Goal: Communication & Community: Answer question/provide support

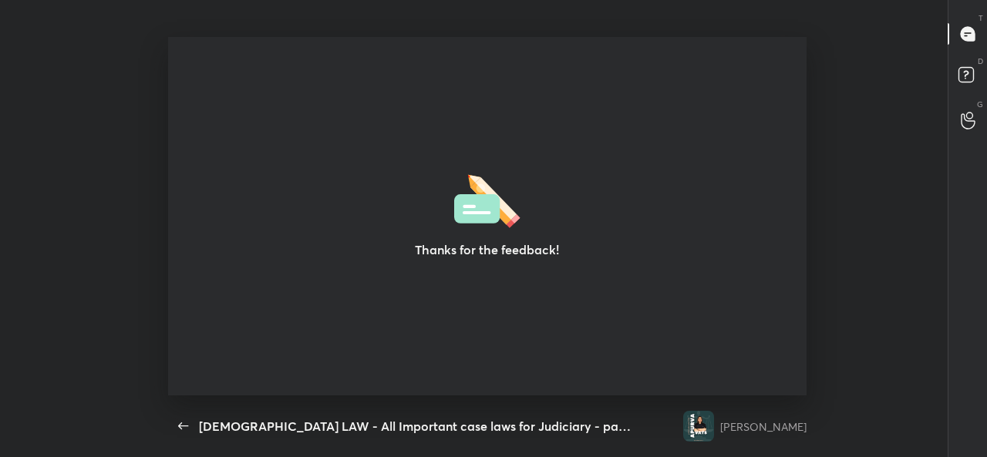
scroll to position [5, 1]
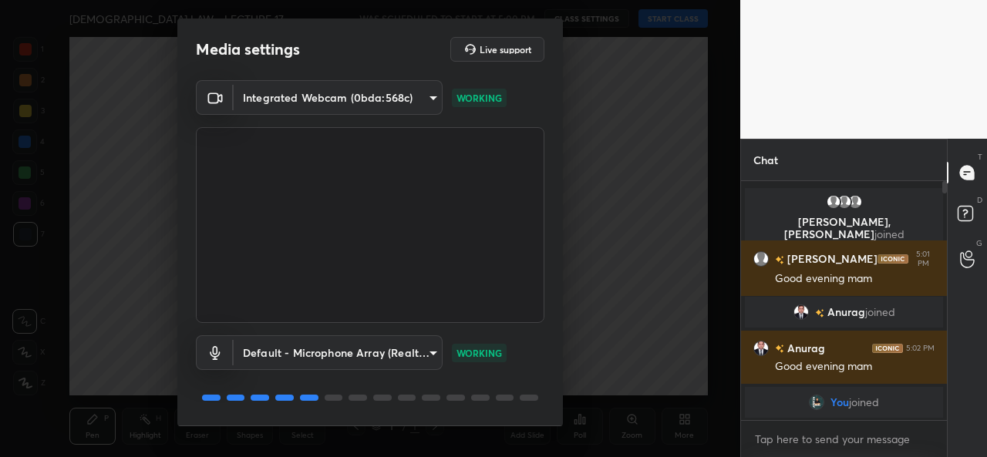
scroll to position [48, 0]
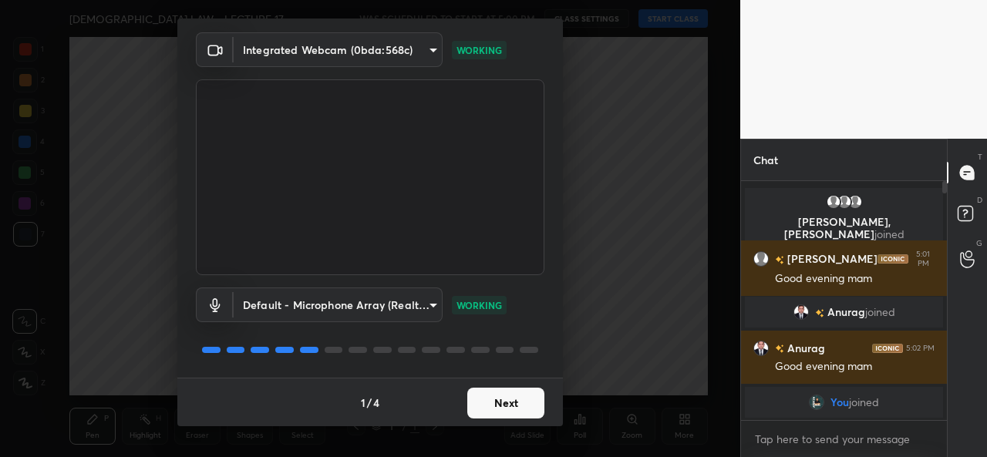
click at [495, 404] on button "Next" at bounding box center [505, 403] width 77 height 31
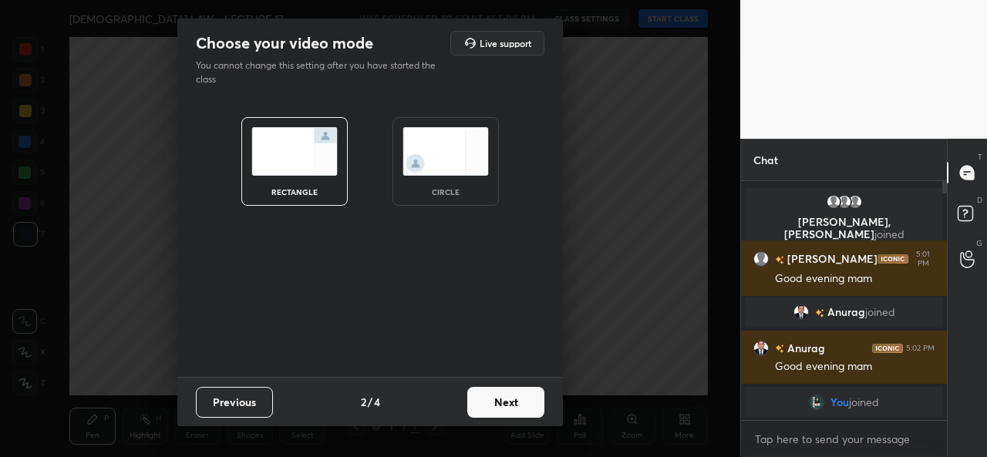
click at [448, 149] on img at bounding box center [446, 151] width 86 height 49
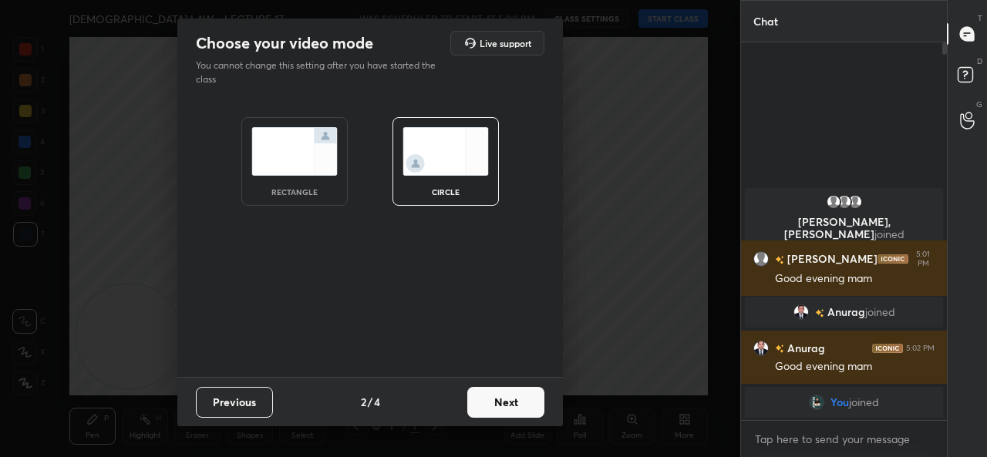
click at [492, 398] on button "Next" at bounding box center [505, 402] width 77 height 31
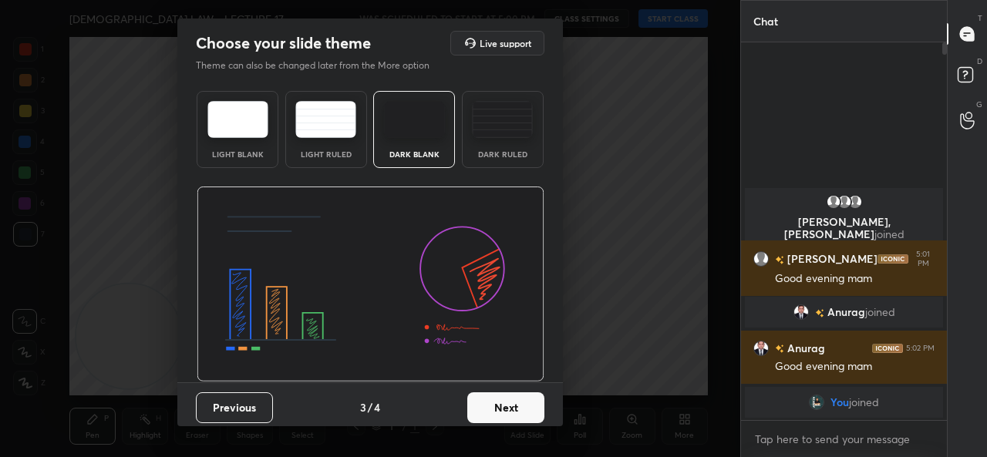
click at [494, 398] on button "Next" at bounding box center [505, 408] width 77 height 31
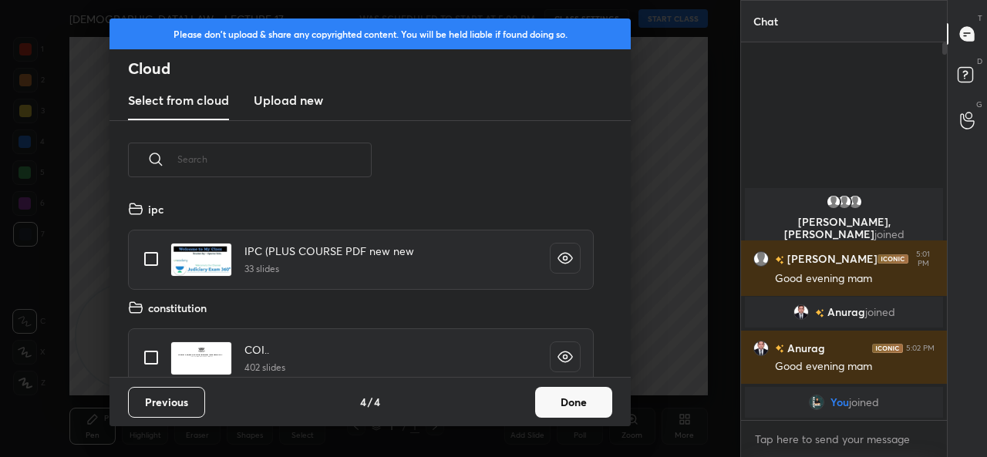
scroll to position [177, 495]
click at [604, 405] on button "Done" at bounding box center [573, 402] width 77 height 31
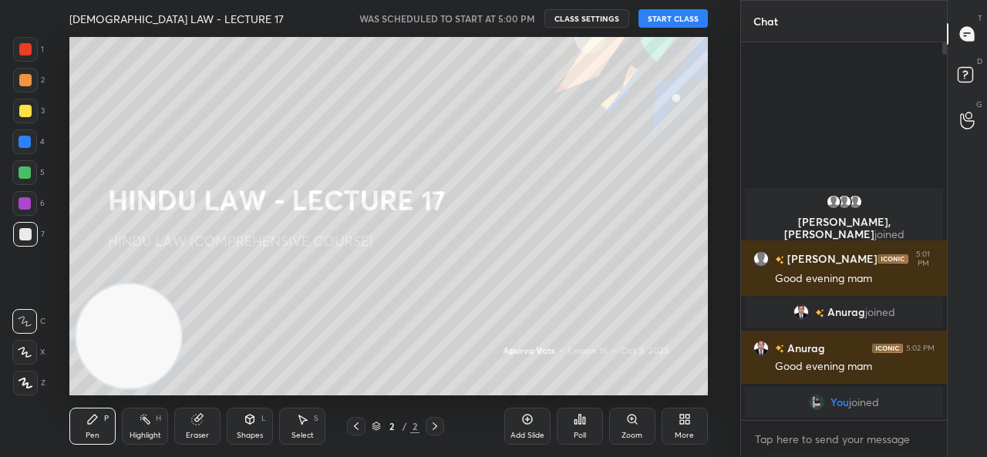
click at [659, 16] on button "START CLASS" at bounding box center [673, 18] width 69 height 19
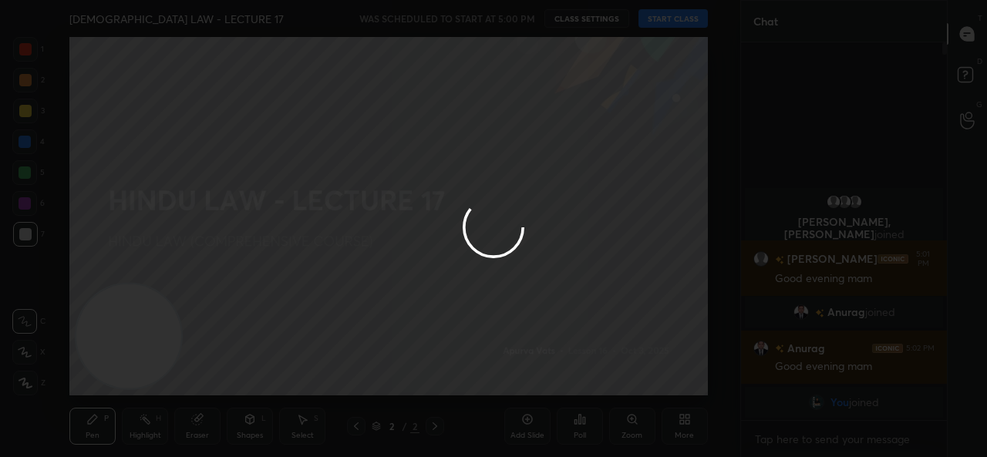
type textarea "x"
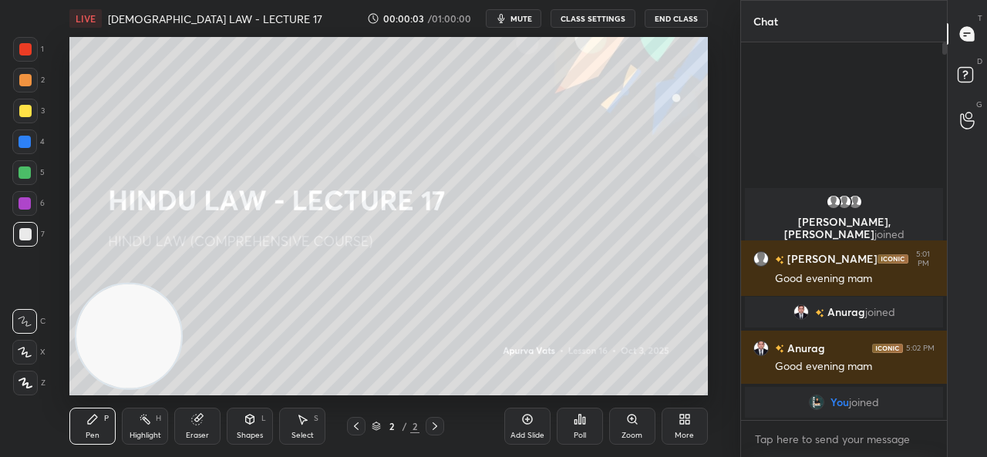
click at [518, 21] on span "mute" at bounding box center [522, 18] width 22 height 11
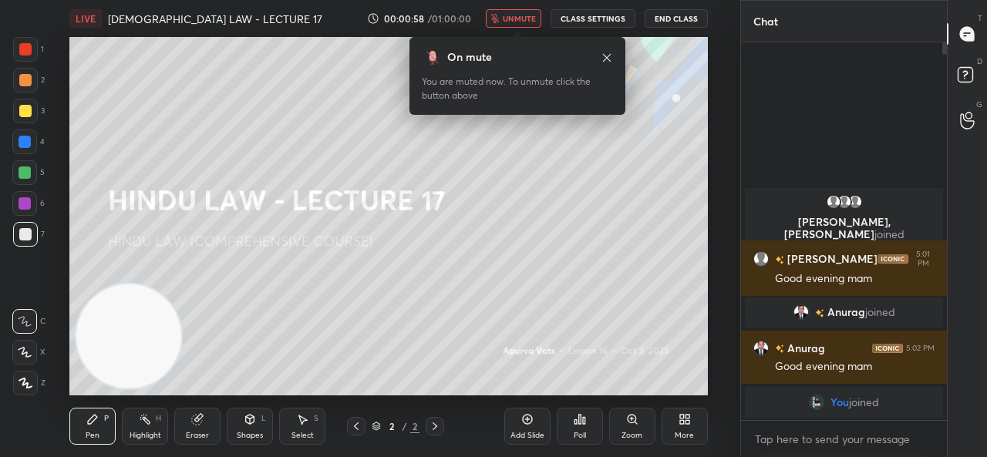
click at [521, 425] on icon at bounding box center [527, 419] width 12 height 12
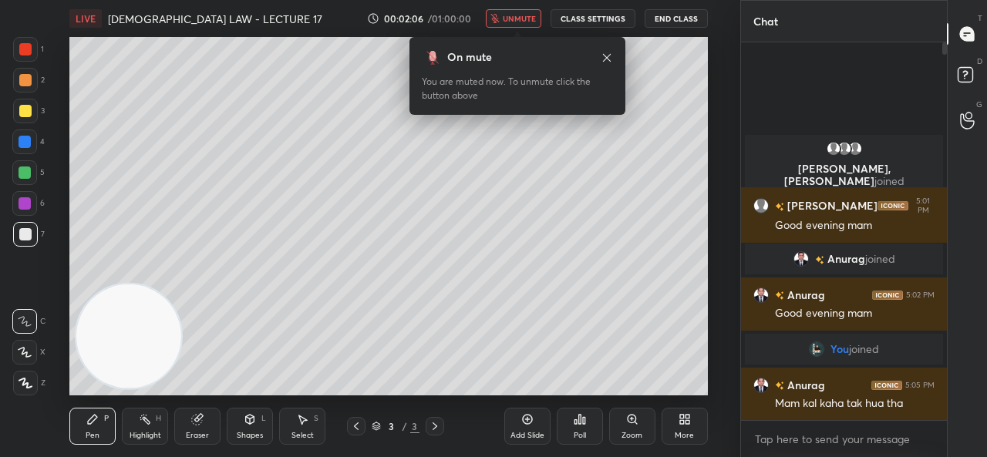
click at [191, 432] on div "Eraser" at bounding box center [197, 436] width 23 height 8
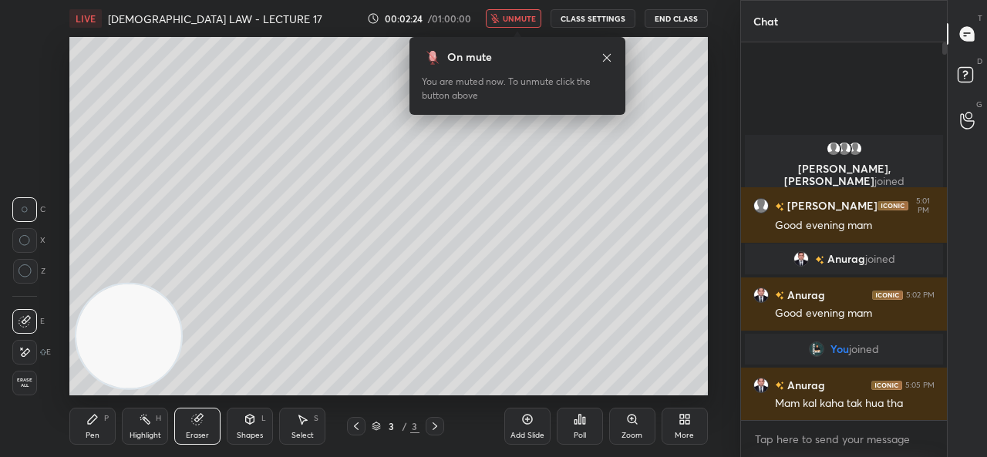
click at [508, 18] on span "unmute" at bounding box center [519, 18] width 33 height 11
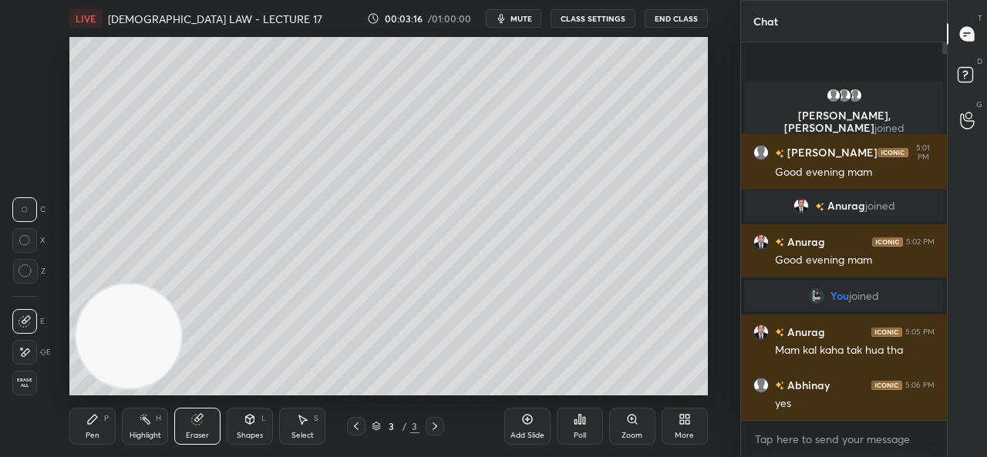
click at [515, 423] on div "Add Slide" at bounding box center [527, 426] width 46 height 37
click at [96, 430] on div "Pen P" at bounding box center [92, 426] width 46 height 37
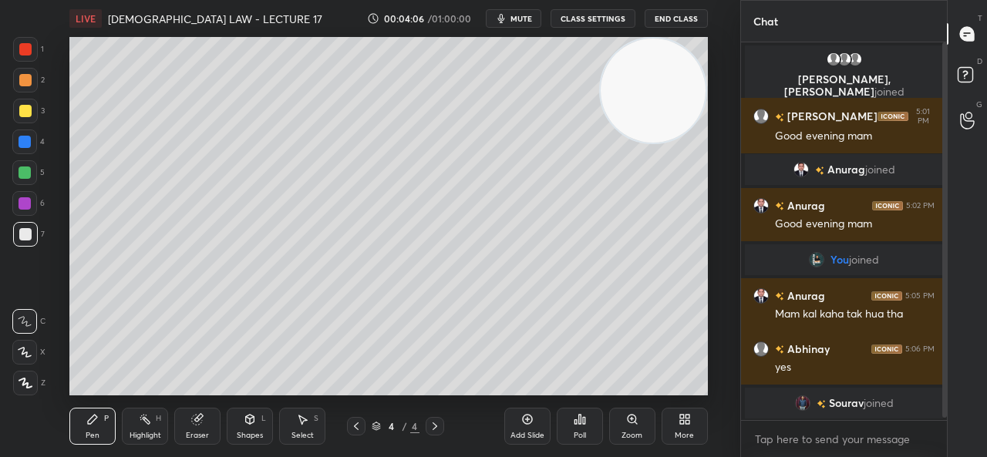
click at [529, 429] on div "Add Slide" at bounding box center [527, 426] width 46 height 37
click at [688, 422] on icon at bounding box center [688, 422] width 4 height 4
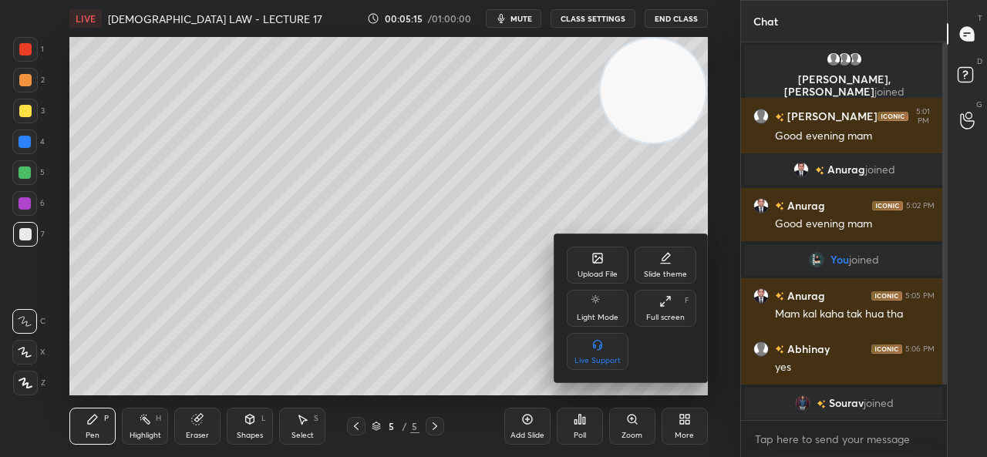
click at [596, 265] on icon at bounding box center [598, 258] width 12 height 12
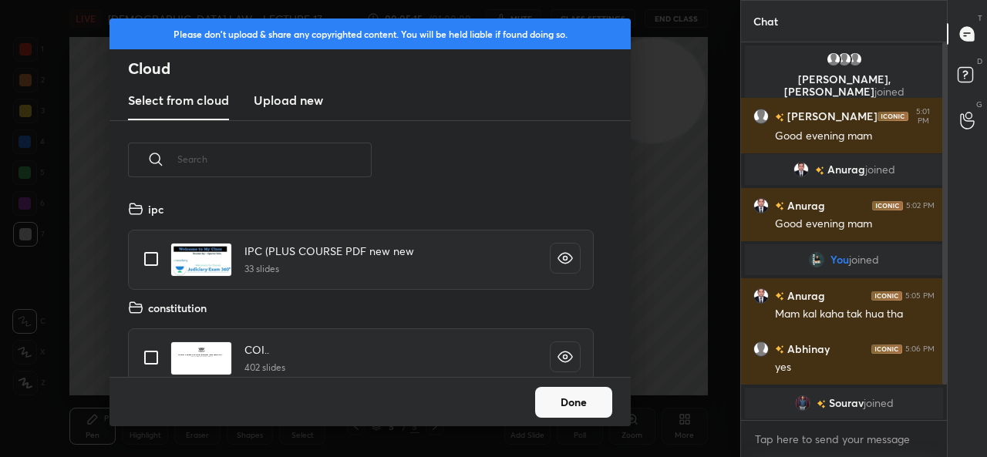
click at [295, 103] on h3 "Upload new" at bounding box center [288, 100] width 69 height 19
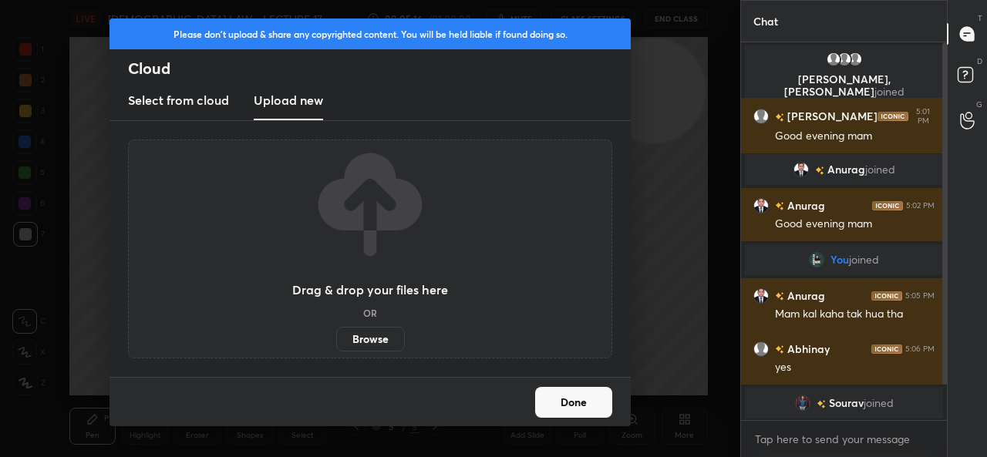
click at [364, 338] on label "Browse" at bounding box center [370, 339] width 69 height 25
click at [336, 338] on input "Browse" at bounding box center [336, 339] width 0 height 25
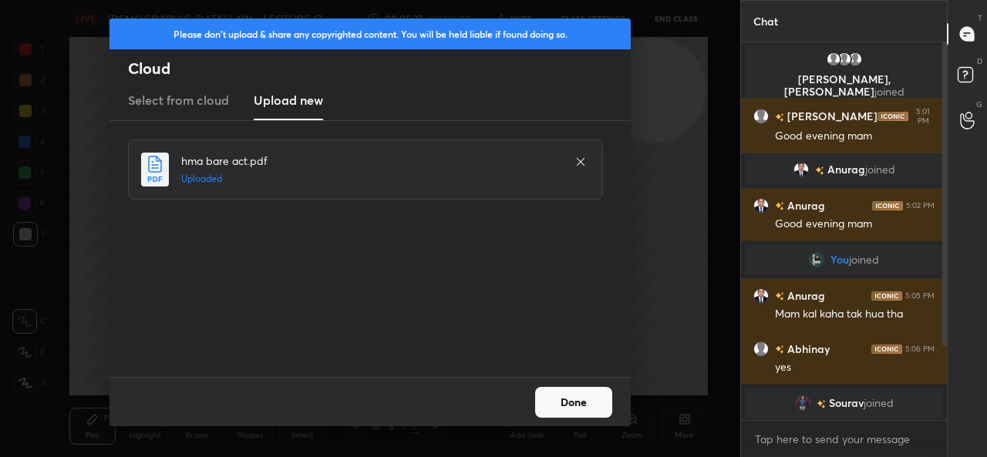
click at [571, 403] on button "Done" at bounding box center [573, 402] width 77 height 31
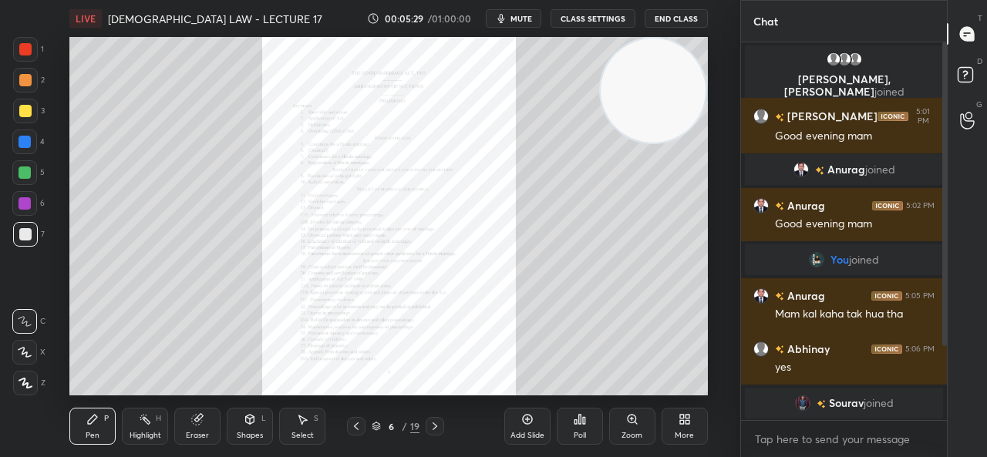
click at [437, 425] on icon at bounding box center [435, 426] width 12 height 12
click at [438, 423] on icon at bounding box center [435, 426] width 12 height 12
click at [437, 423] on icon at bounding box center [435, 426] width 12 height 12
click at [431, 427] on icon at bounding box center [435, 426] width 12 height 12
click at [432, 425] on icon at bounding box center [435, 426] width 12 height 12
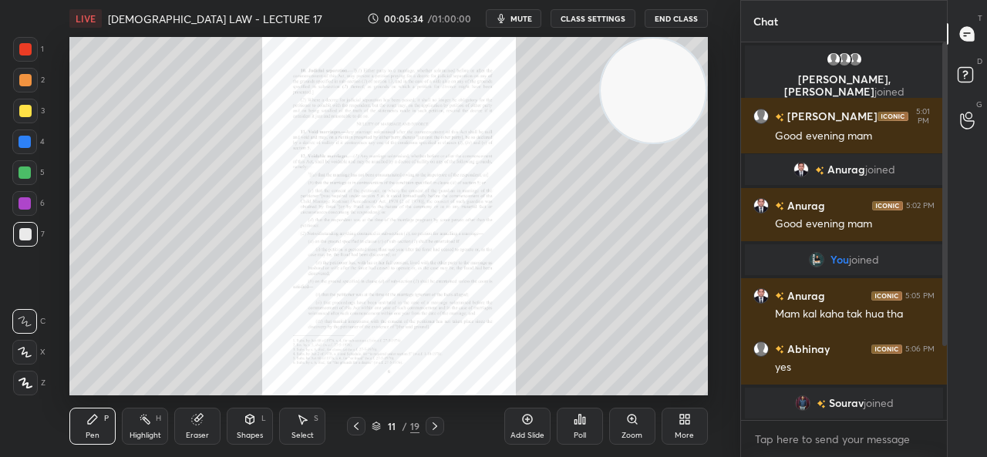
click at [632, 423] on icon at bounding box center [632, 419] width 8 height 8
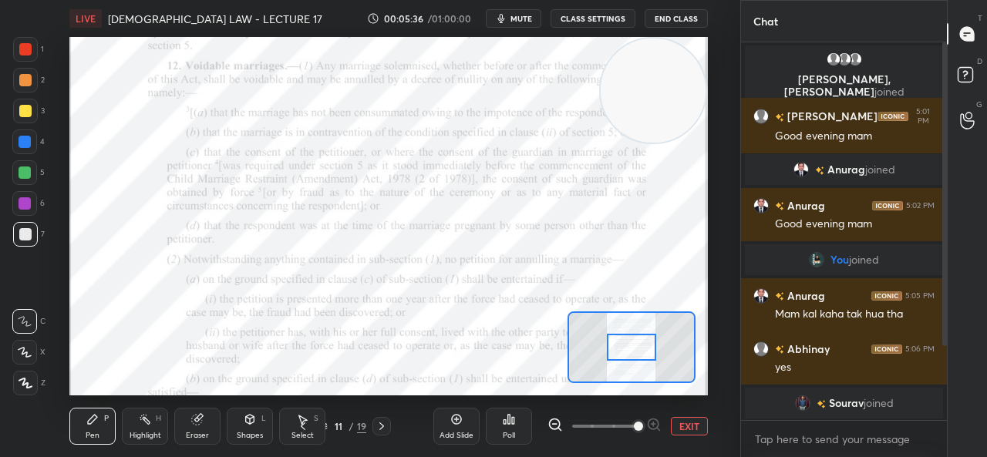
click at [380, 422] on icon at bounding box center [382, 426] width 12 height 12
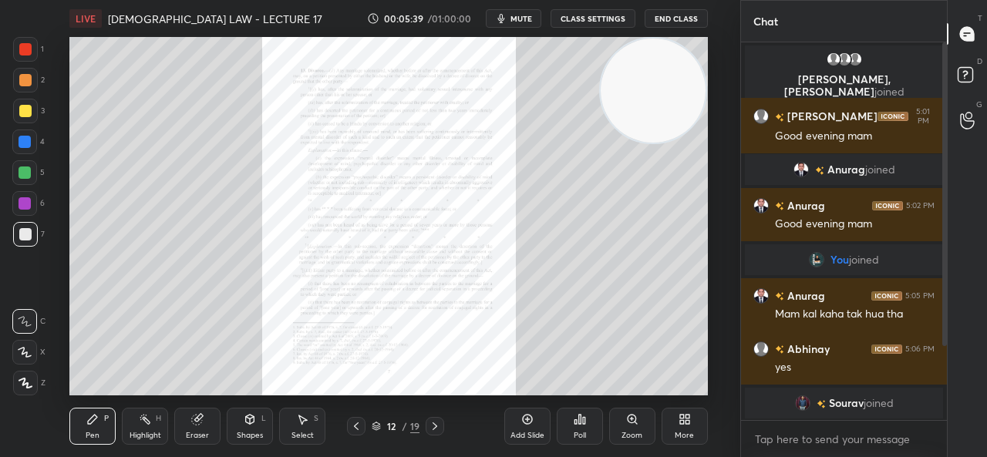
click at [631, 426] on icon at bounding box center [632, 419] width 12 height 12
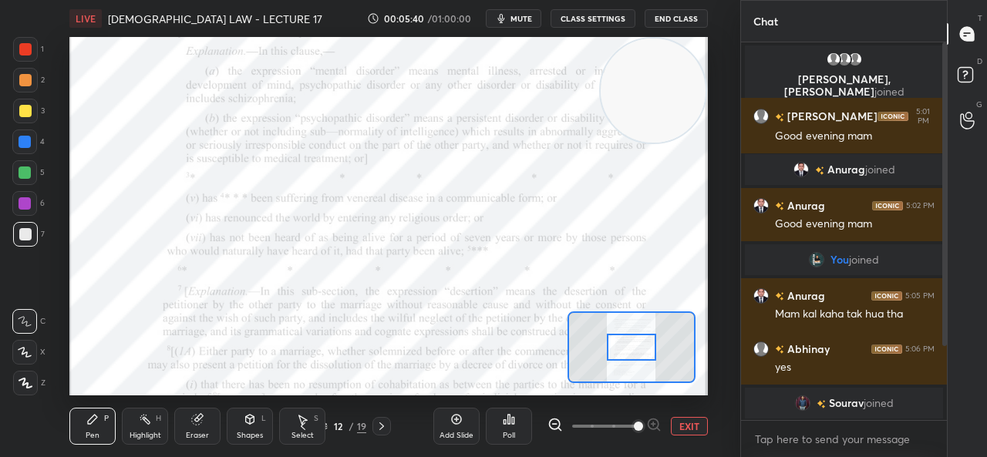
click at [642, 343] on div at bounding box center [632, 348] width 50 height 28
click at [15, 51] on div at bounding box center [25, 49] width 25 height 25
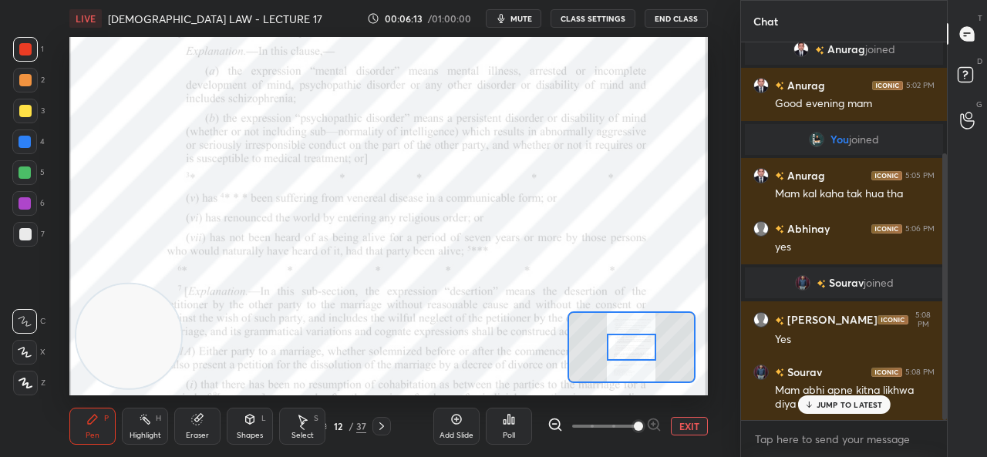
scroll to position [157, 0]
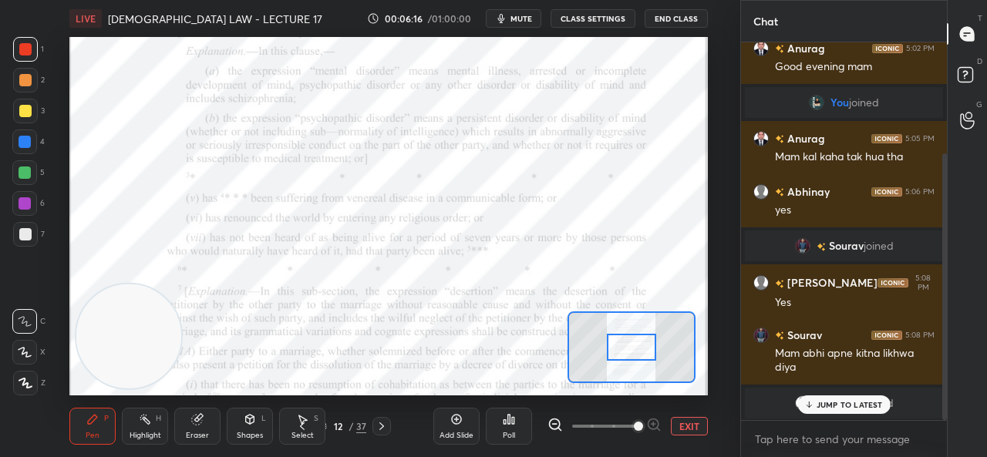
click at [834, 406] on p "JUMP TO LATEST" at bounding box center [850, 404] width 66 height 9
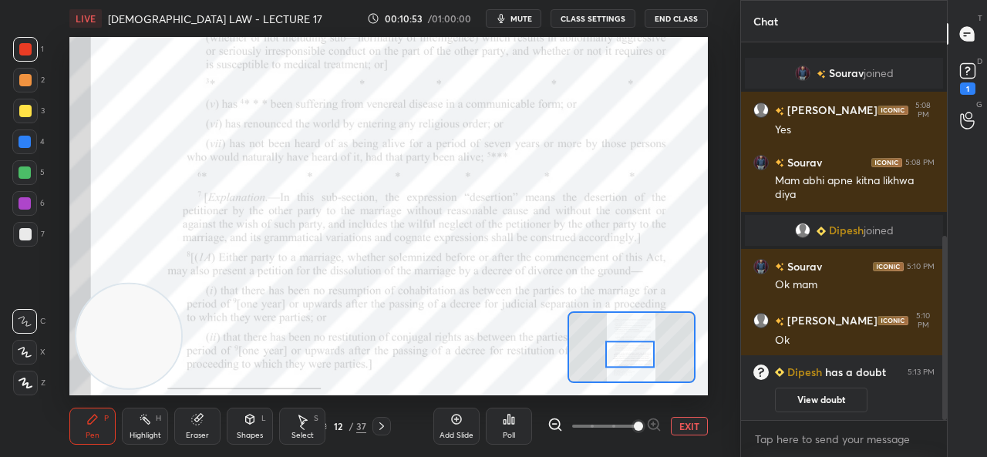
scroll to position [398, 0]
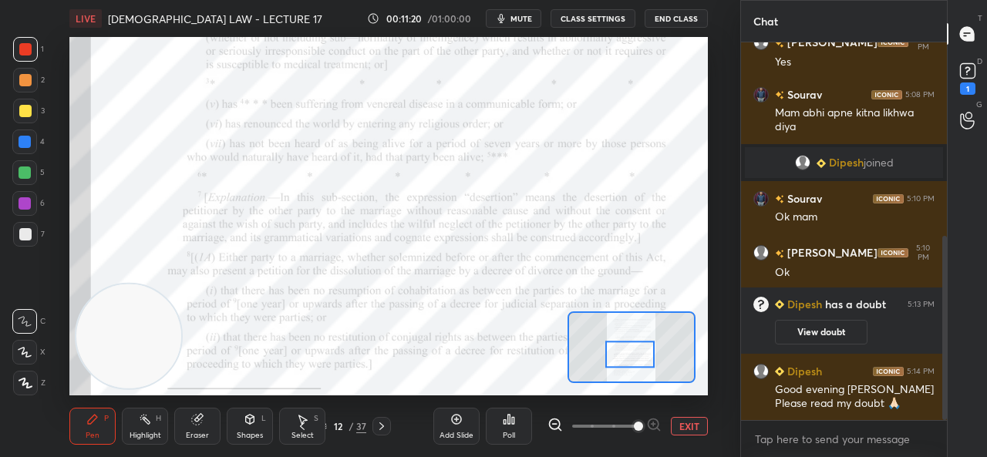
click at [453, 420] on icon at bounding box center [456, 419] width 12 height 12
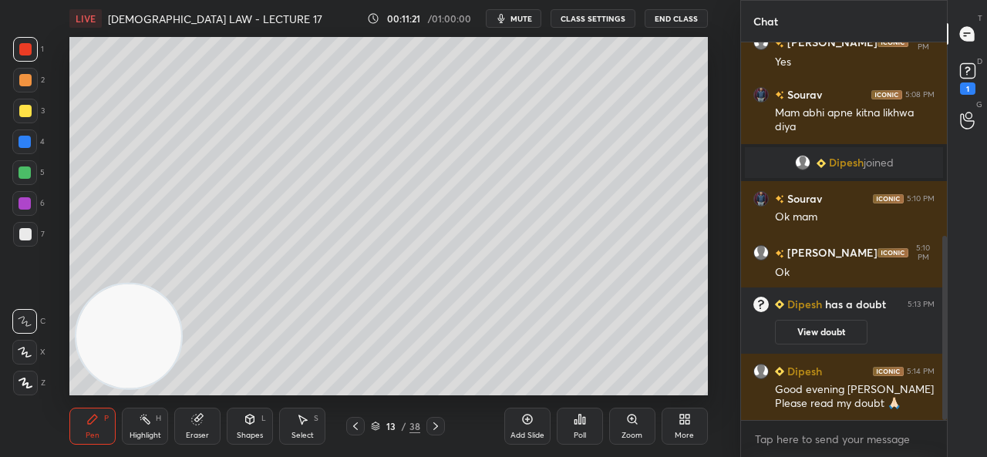
click at [32, 110] on div at bounding box center [25, 111] width 25 height 25
click at [23, 349] on icon at bounding box center [25, 352] width 12 height 9
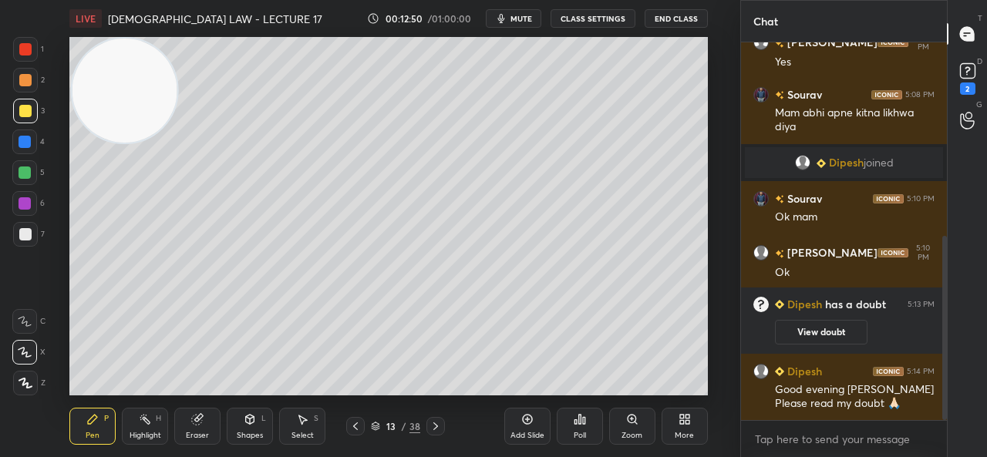
scroll to position [464, 0]
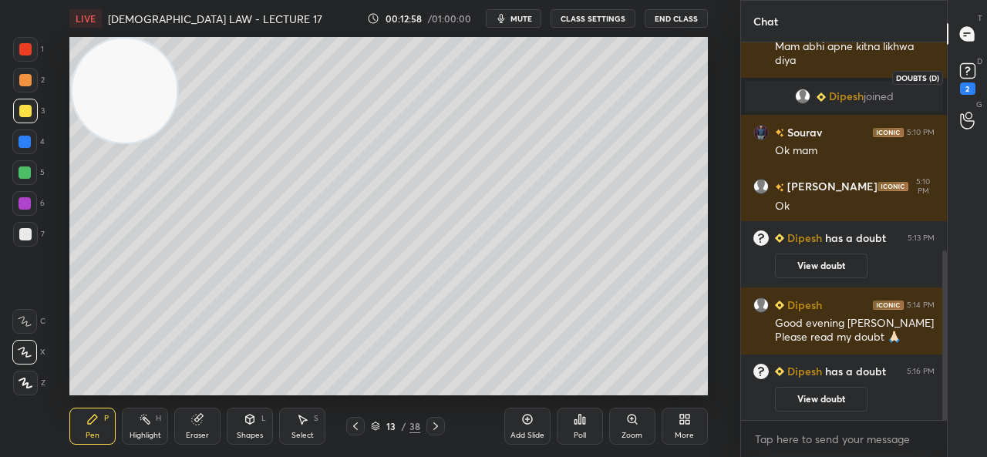
click at [970, 76] on rect at bounding box center [967, 71] width 15 height 15
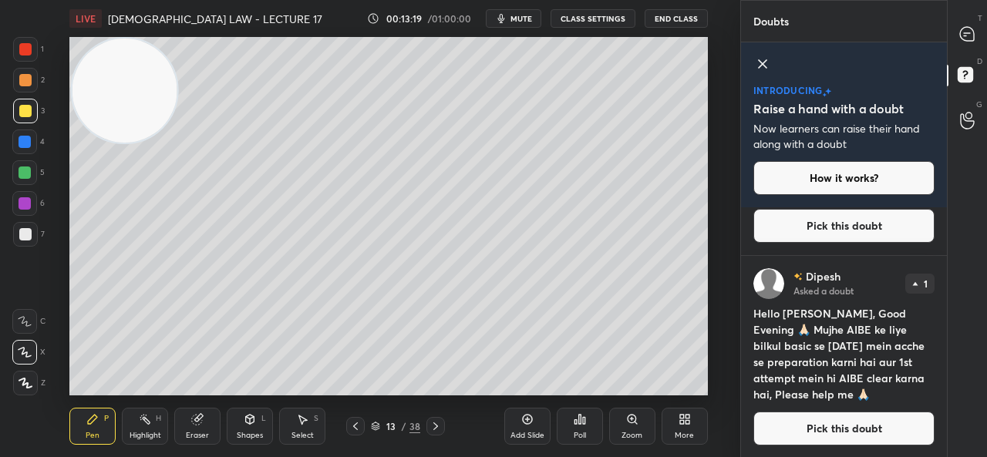
scroll to position [140, 0]
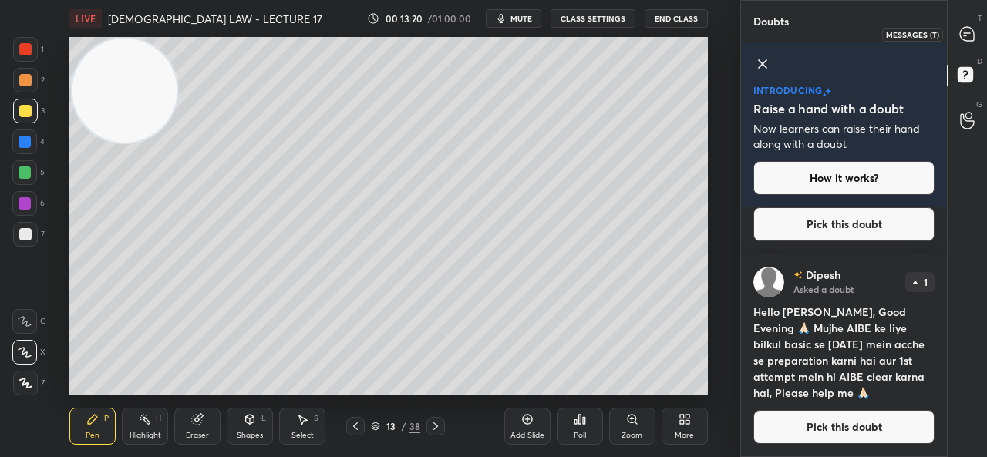
click at [954, 33] on div at bounding box center [968, 34] width 31 height 28
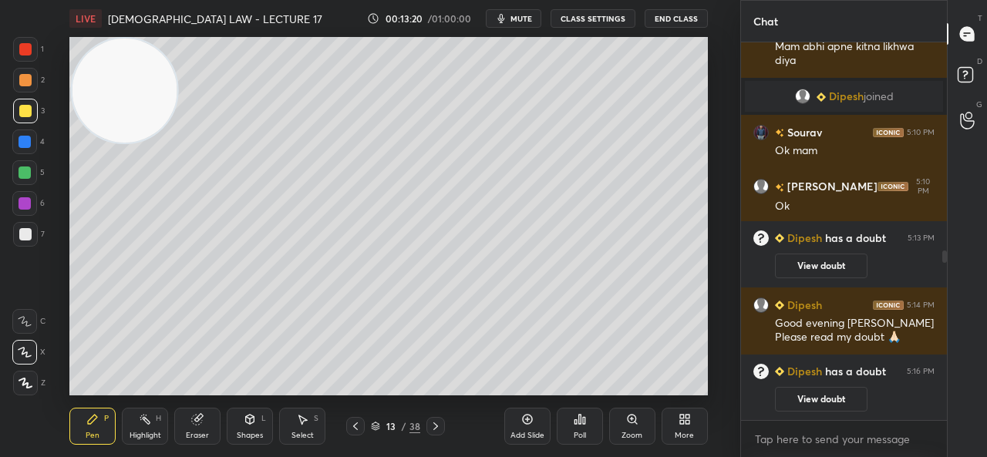
scroll to position [373, 201]
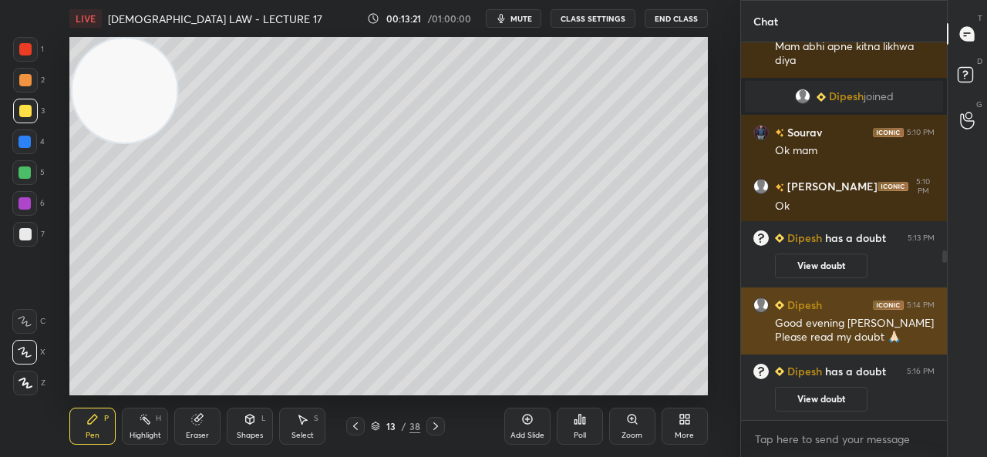
click at [758, 302] on img "grid" at bounding box center [761, 305] width 15 height 15
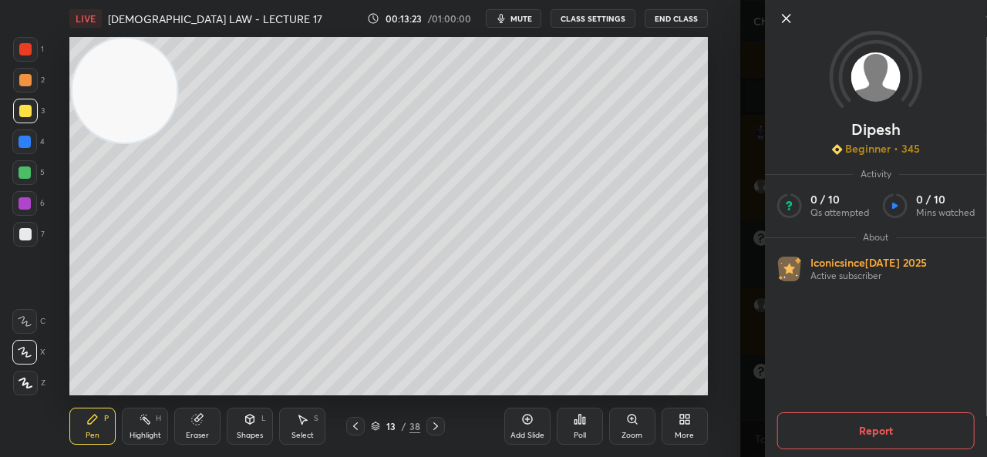
click at [786, 23] on icon at bounding box center [787, 18] width 19 height 19
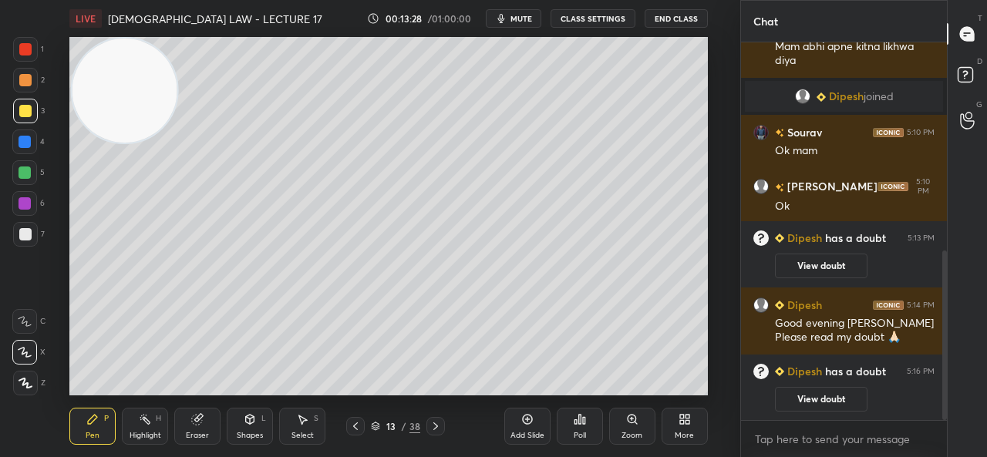
click at [529, 430] on div "Add Slide" at bounding box center [527, 426] width 46 height 37
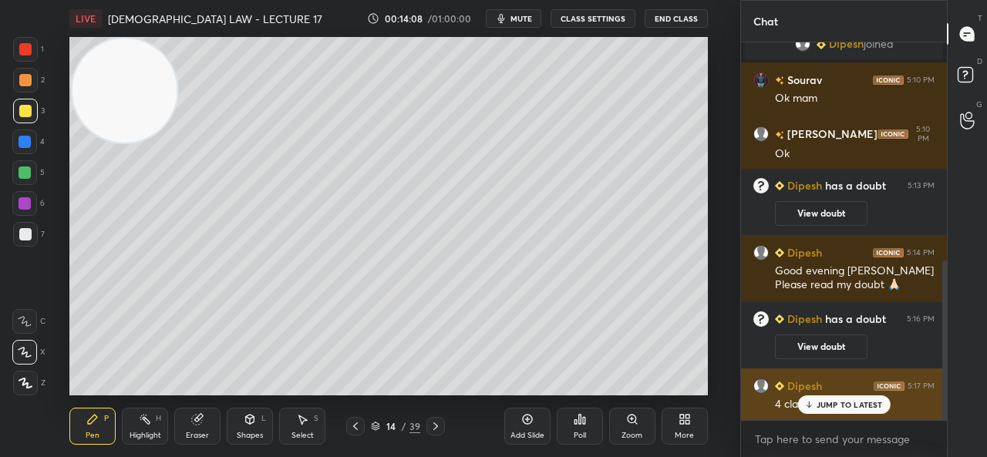
click at [821, 403] on p "JUMP TO LATEST" at bounding box center [850, 404] width 66 height 9
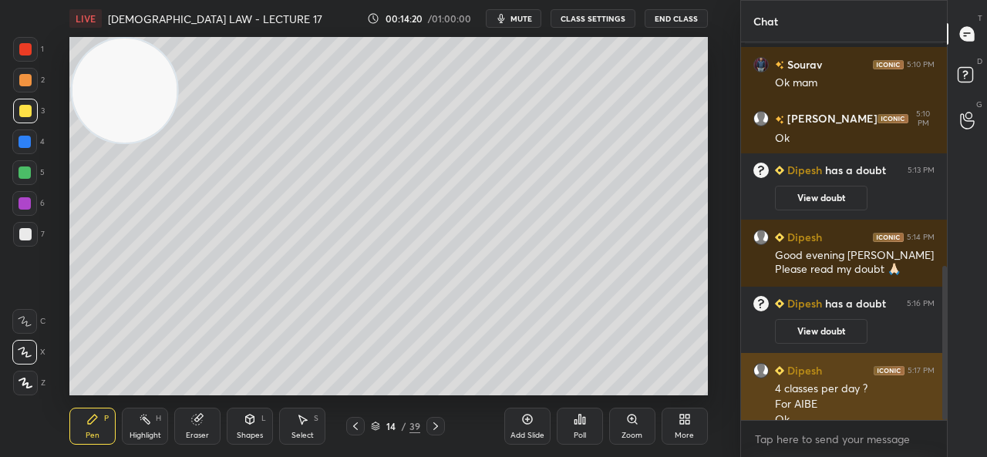
scroll to position [548, 0]
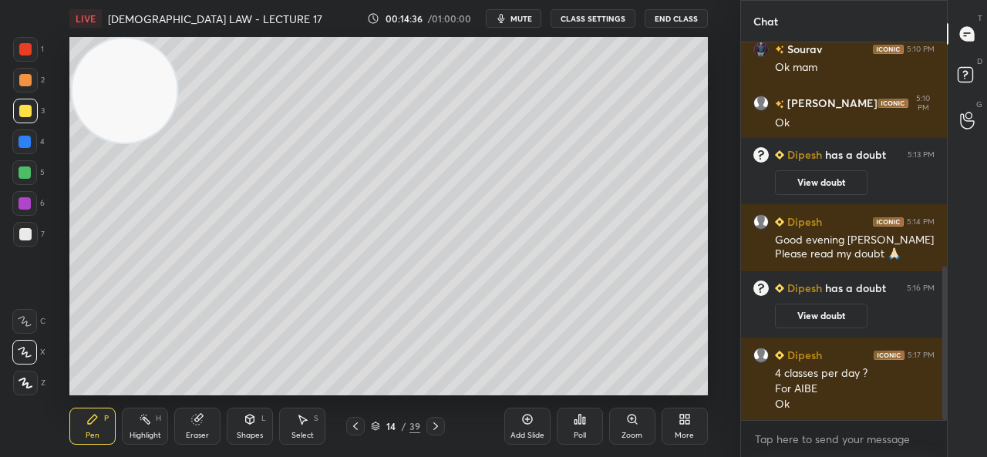
click at [190, 420] on div "Eraser" at bounding box center [197, 426] width 46 height 37
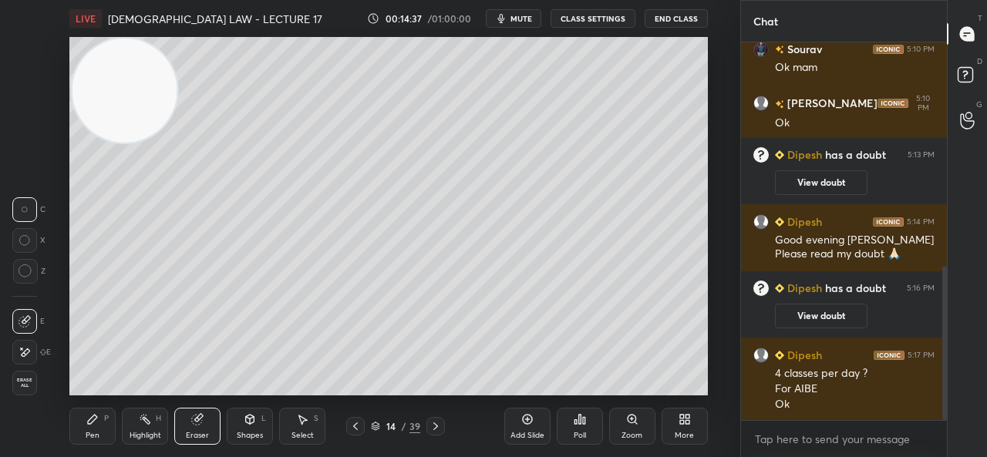
click at [28, 379] on span "Erase all" at bounding box center [24, 383] width 23 height 11
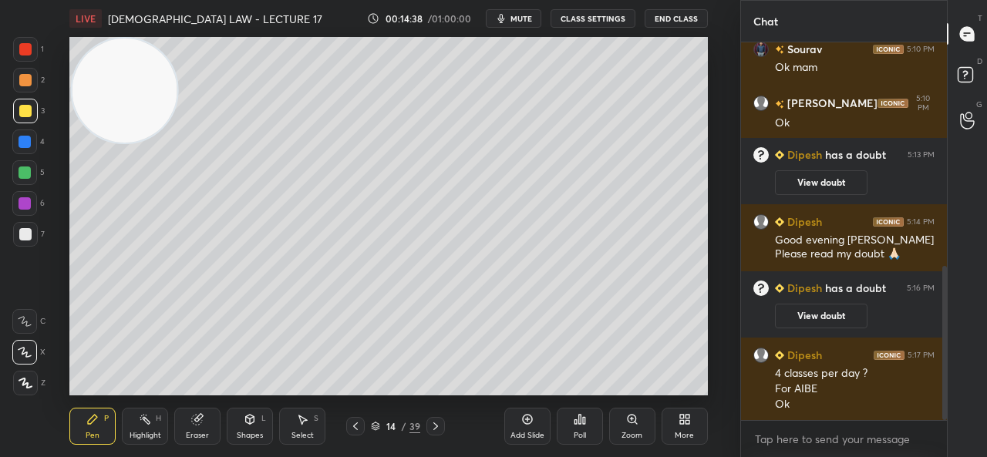
click at [347, 422] on div at bounding box center [355, 426] width 19 height 19
click at [305, 424] on icon at bounding box center [302, 419] width 12 height 12
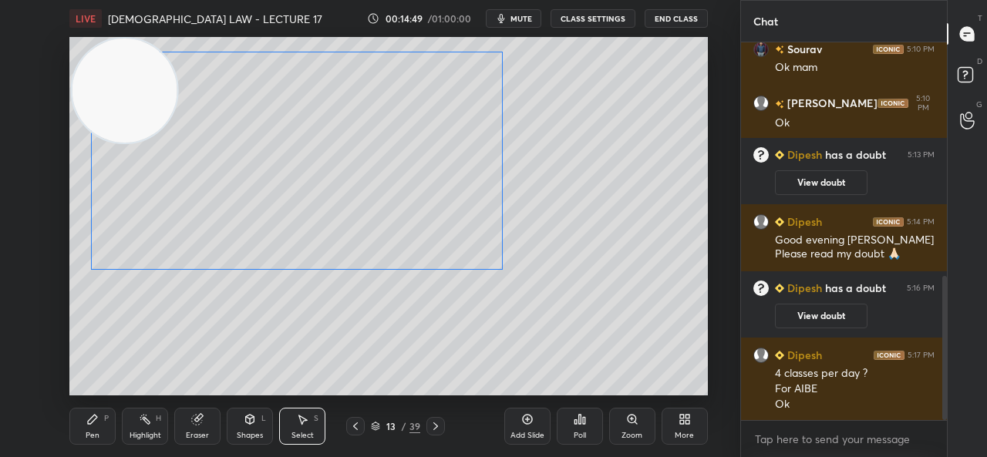
scroll to position [616, 0]
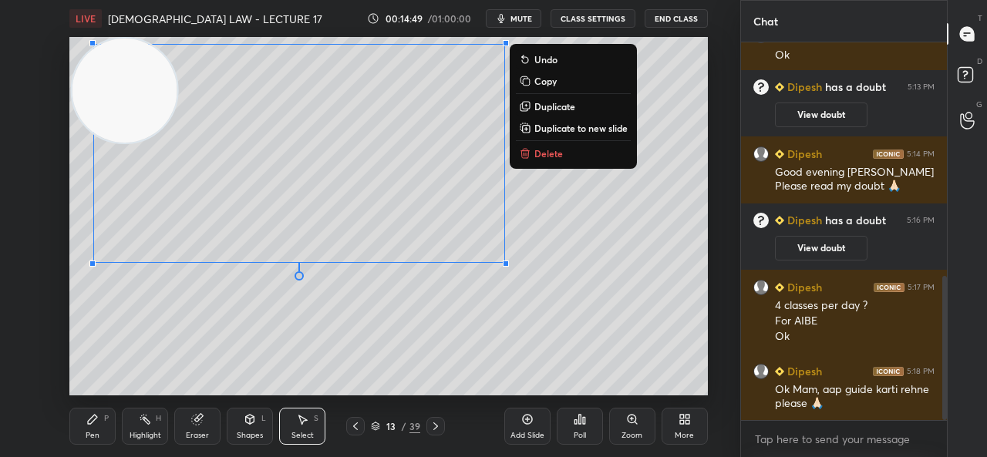
click at [245, 336] on div "0 ° Undo Copy Duplicate Duplicate to new slide Delete" at bounding box center [388, 216] width 638 height 359
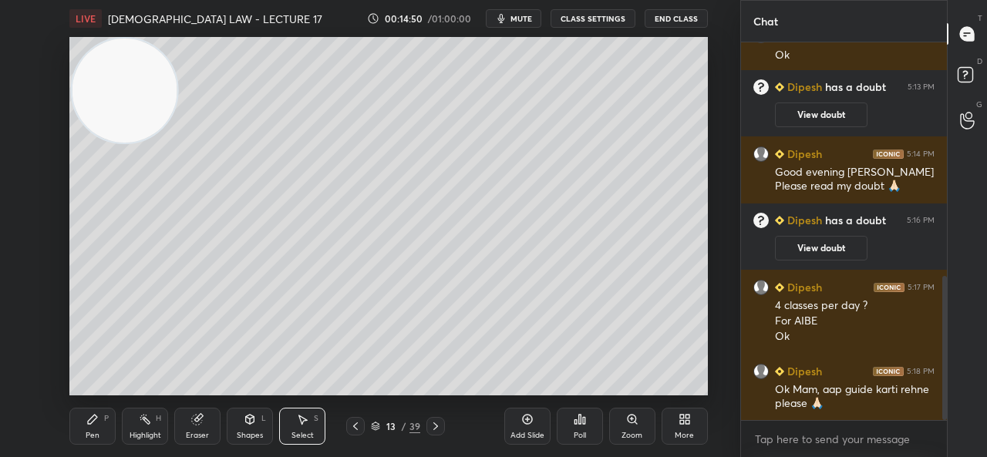
click at [82, 423] on div "Pen P" at bounding box center [92, 426] width 46 height 37
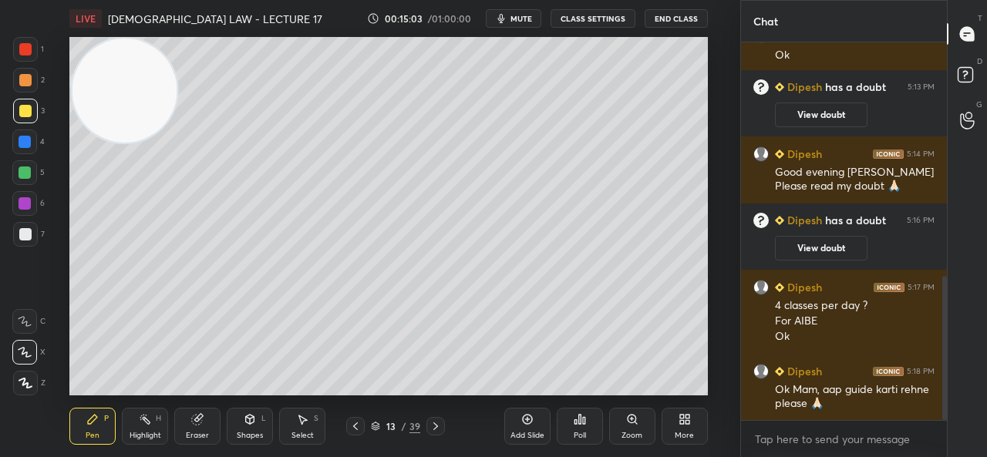
click at [208, 423] on div "Eraser" at bounding box center [197, 426] width 46 height 37
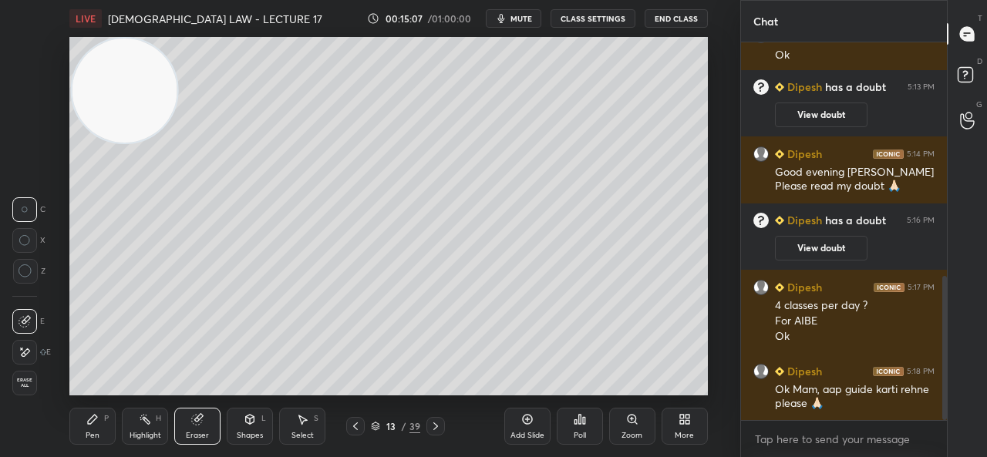
click at [99, 419] on icon at bounding box center [92, 419] width 12 height 12
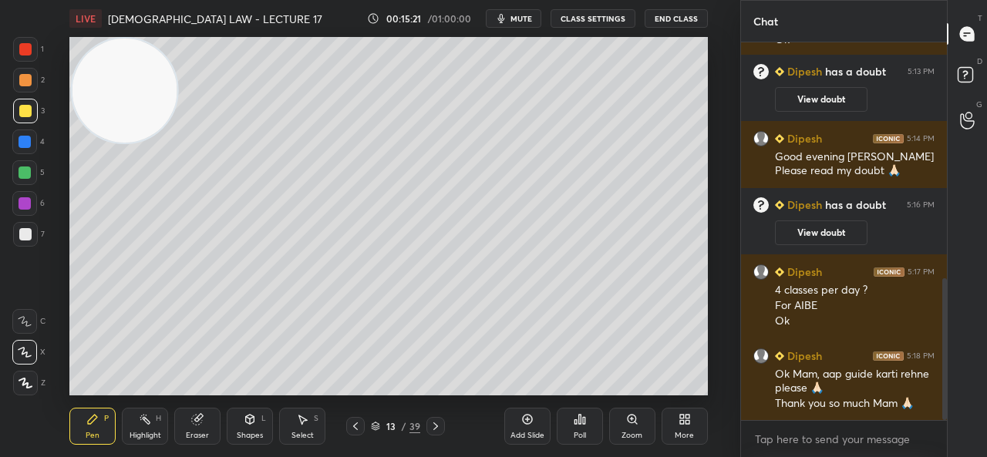
scroll to position [683, 0]
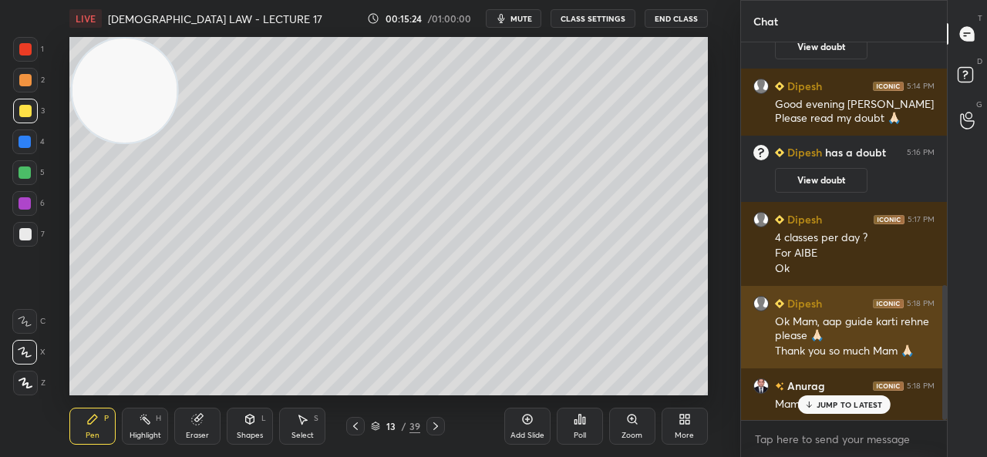
click at [847, 410] on p "JUMP TO LATEST" at bounding box center [850, 404] width 66 height 9
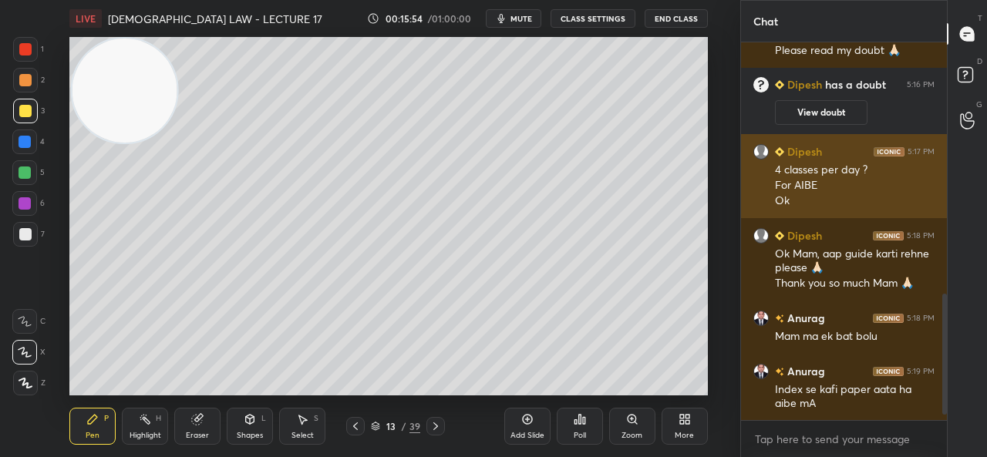
scroll to position [804, 0]
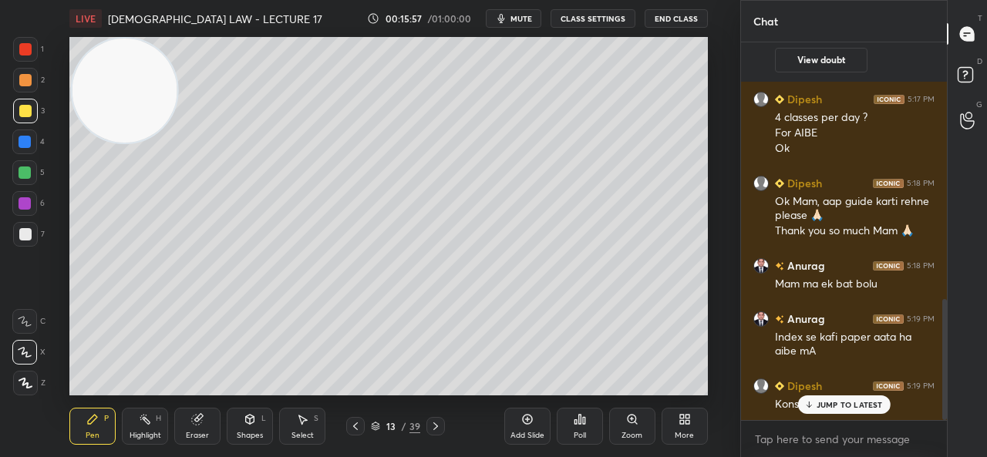
click at [862, 403] on p "JUMP TO LATEST" at bounding box center [850, 404] width 66 height 9
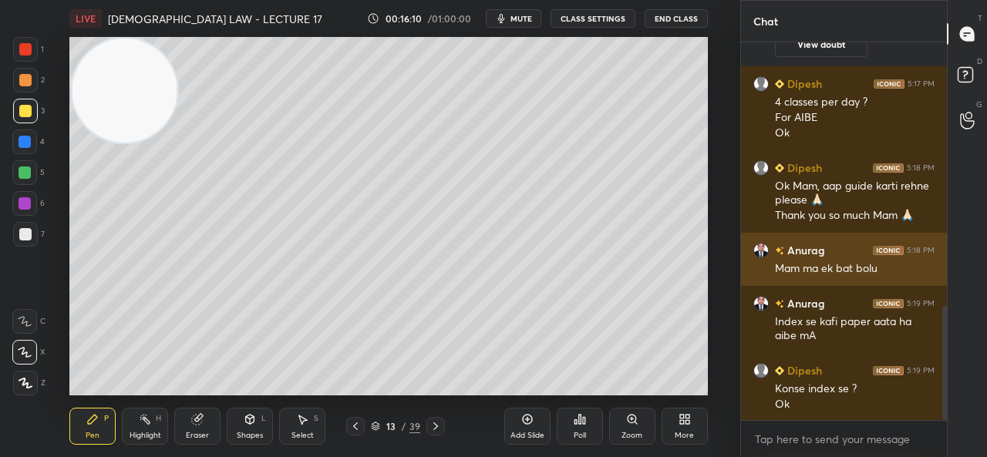
scroll to position [873, 0]
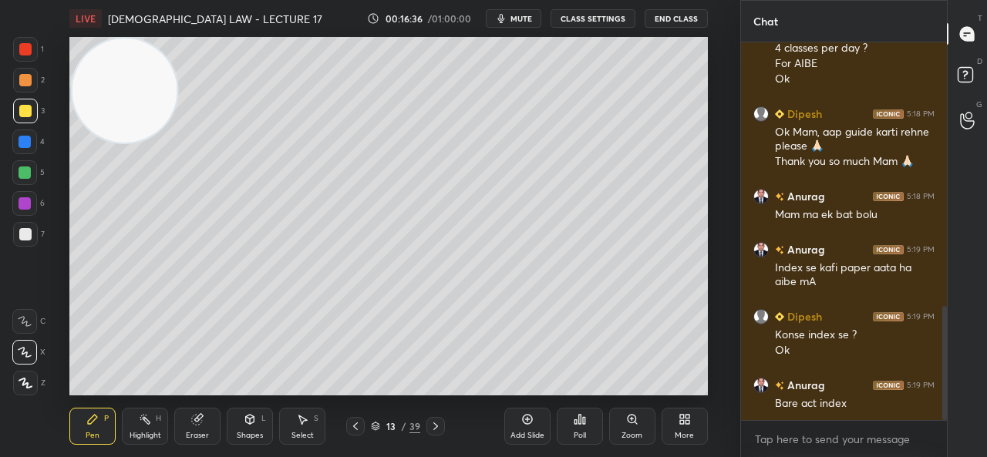
click at [354, 425] on icon at bounding box center [355, 426] width 12 height 12
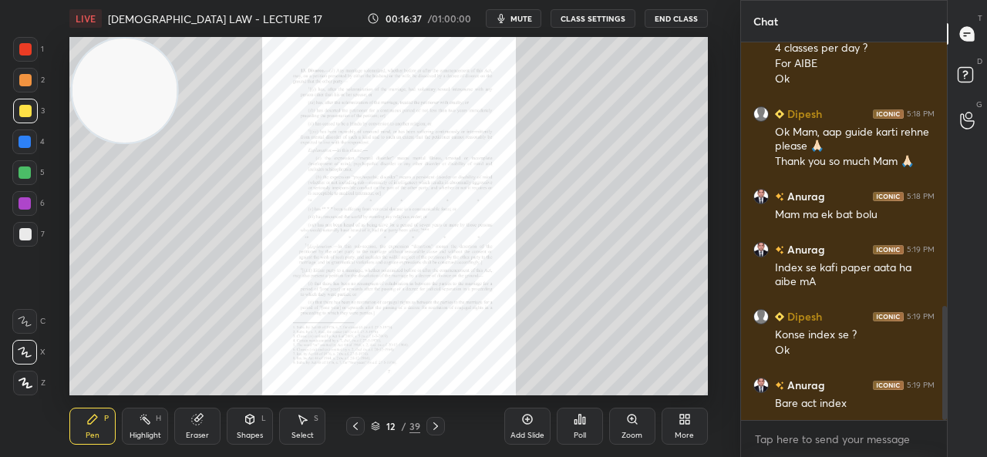
click at [637, 433] on div "Zoom" at bounding box center [632, 436] width 21 height 8
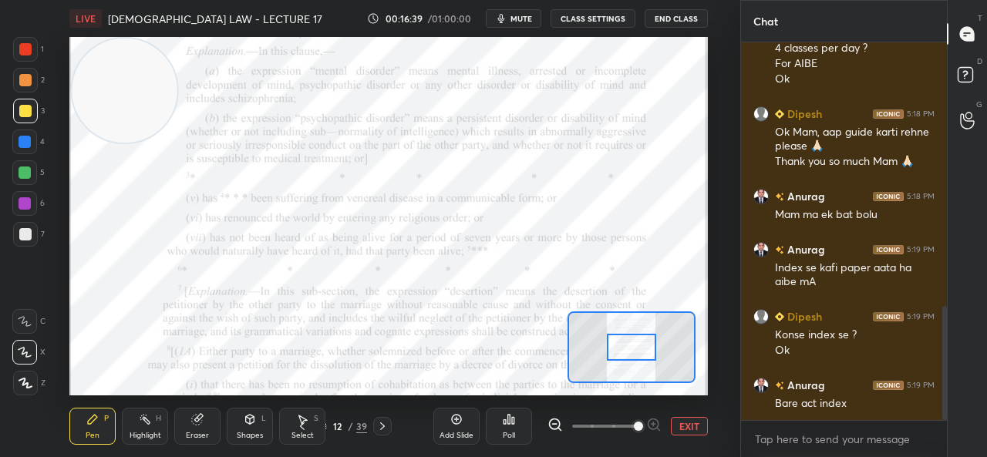
click at [626, 349] on div at bounding box center [632, 348] width 50 height 28
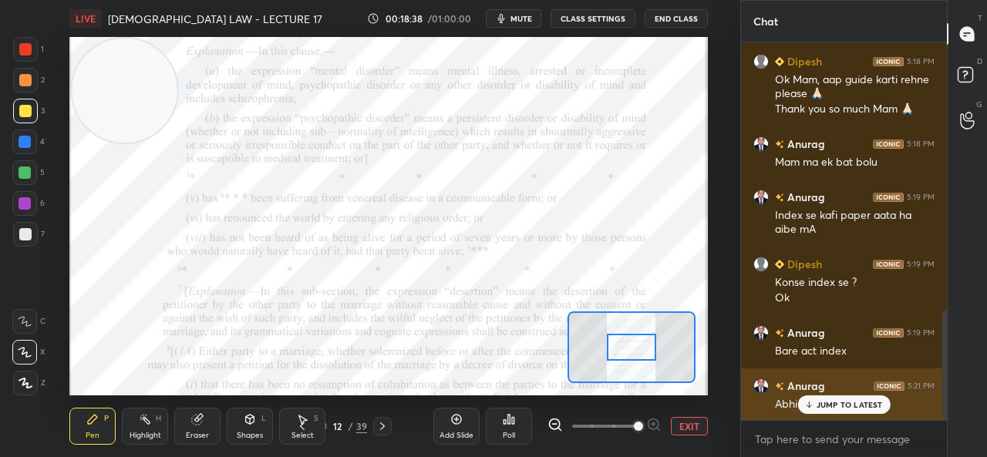
click at [837, 408] on p "JUMP TO LATEST" at bounding box center [850, 404] width 66 height 9
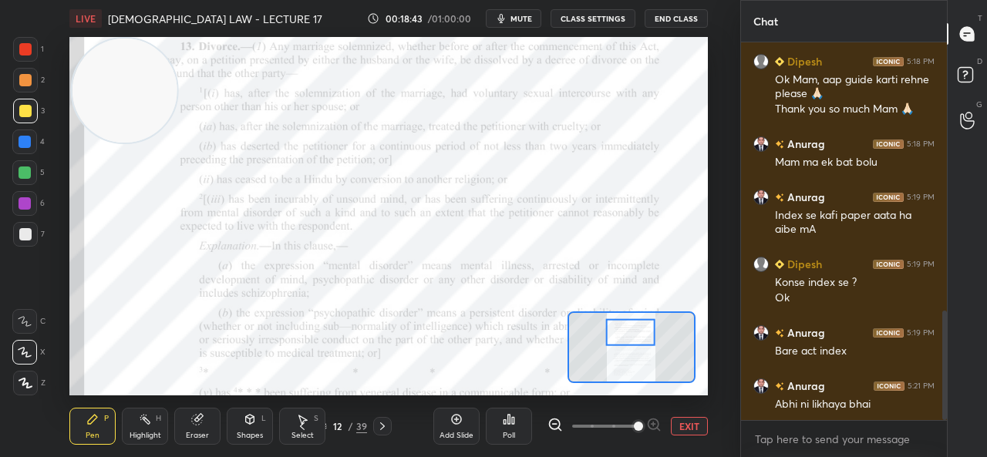
scroll to position [980, 0]
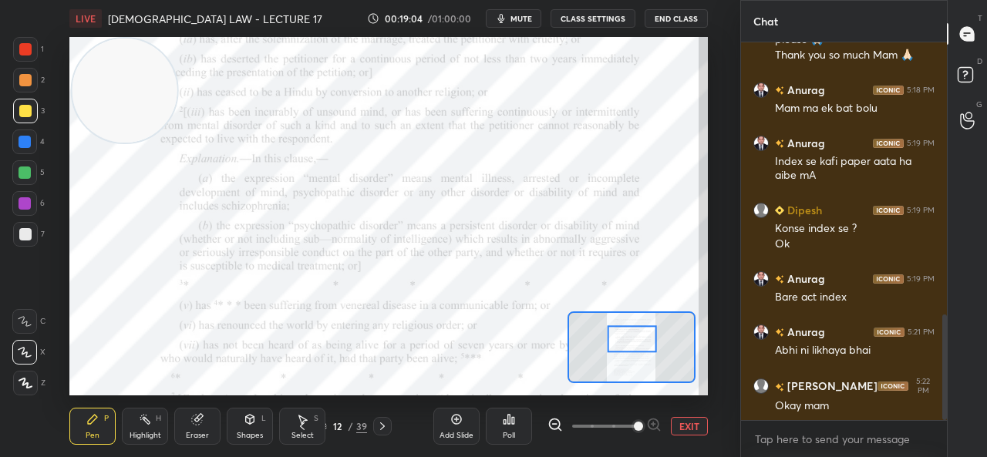
click at [528, 21] on span "mute" at bounding box center [522, 18] width 22 height 11
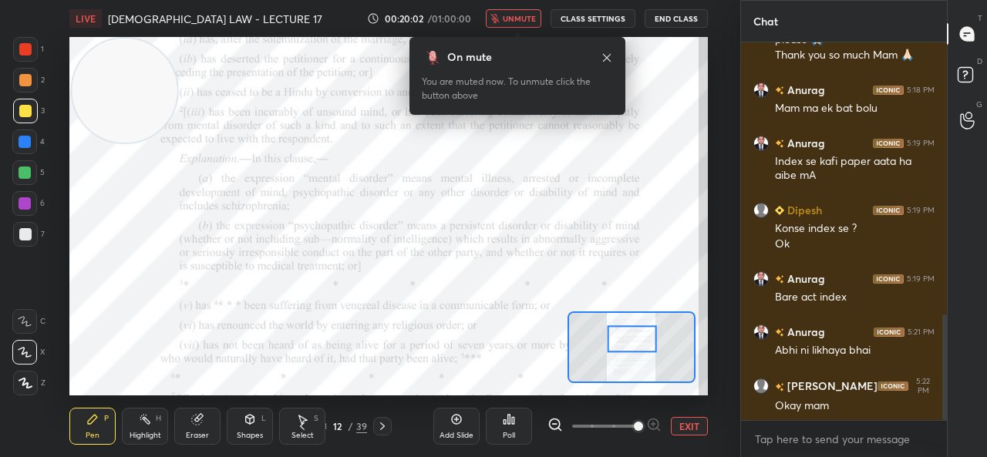
click at [521, 10] on button "unmute" at bounding box center [514, 18] width 56 height 19
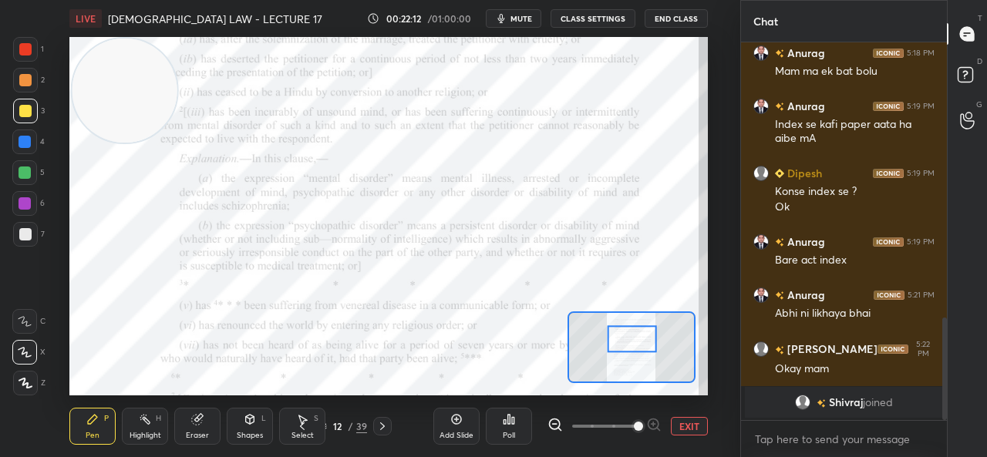
scroll to position [1035, 0]
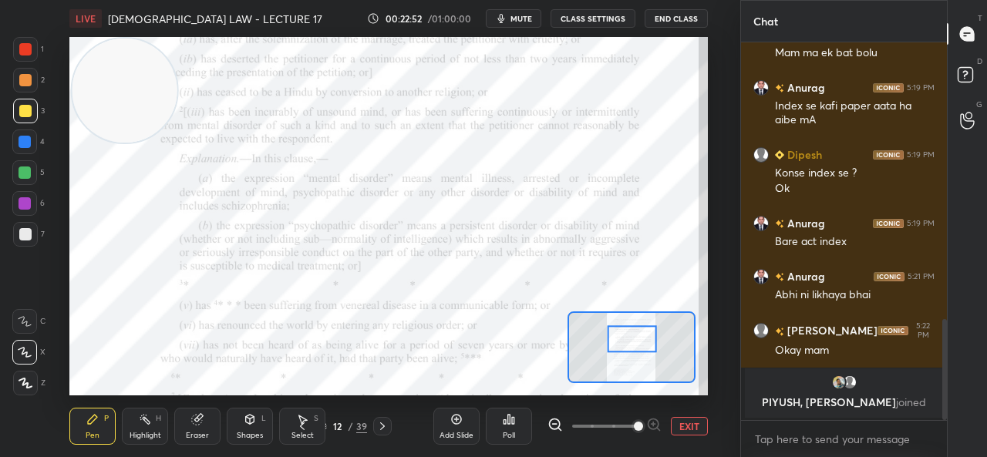
click at [447, 430] on div "Add Slide" at bounding box center [457, 426] width 46 height 37
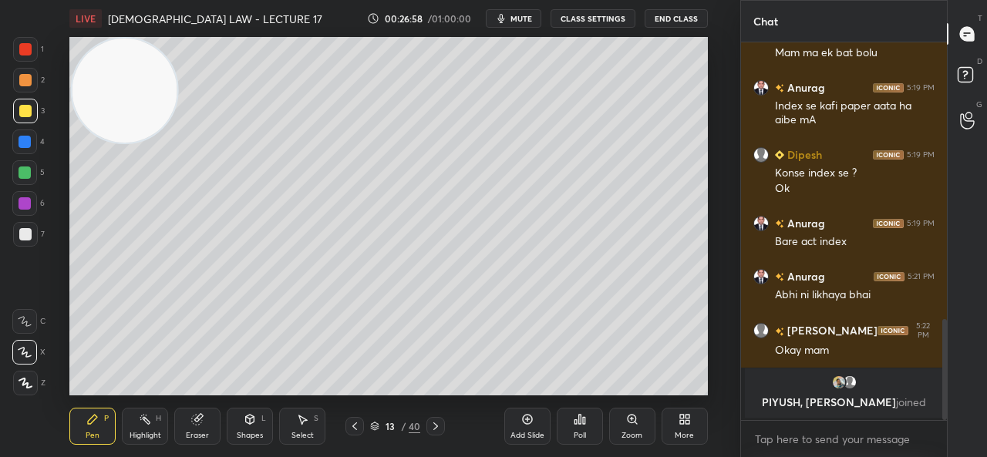
click at [535, 423] on div "Add Slide" at bounding box center [527, 426] width 46 height 37
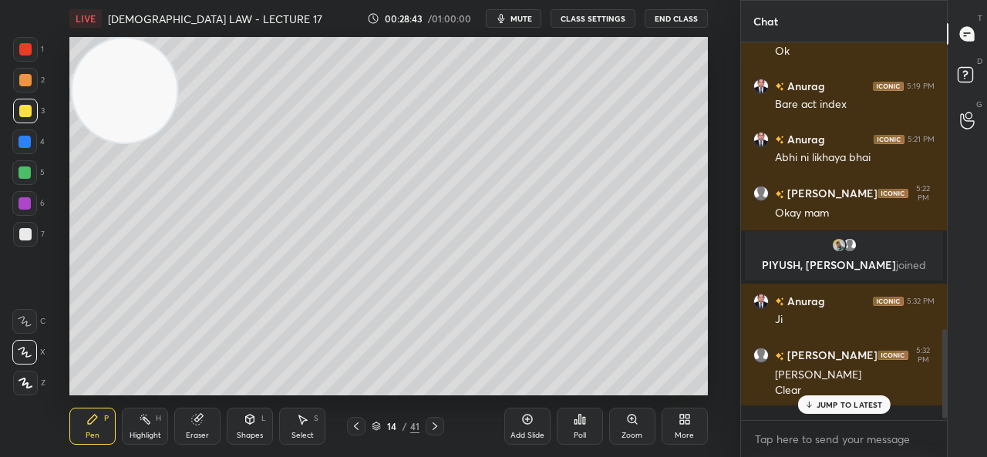
scroll to position [1098, 0]
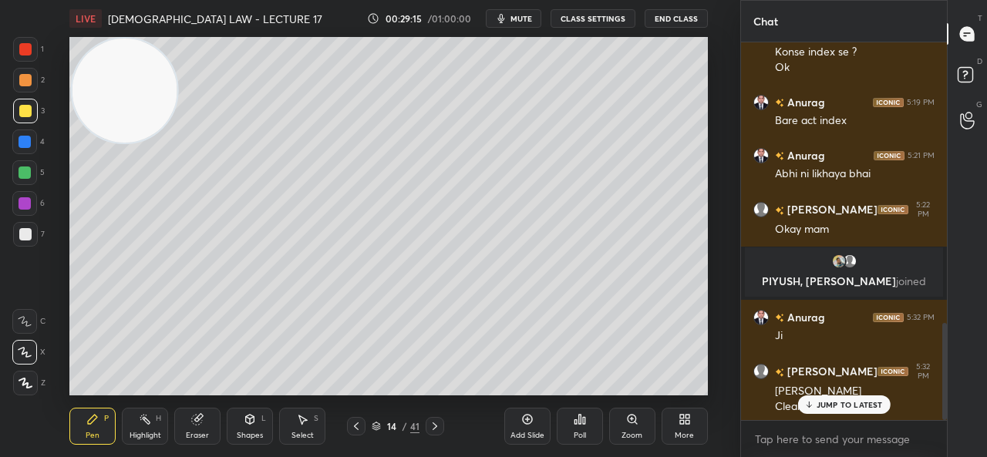
click at [354, 424] on icon at bounding box center [356, 426] width 12 height 12
click at [361, 427] on icon at bounding box center [356, 426] width 12 height 12
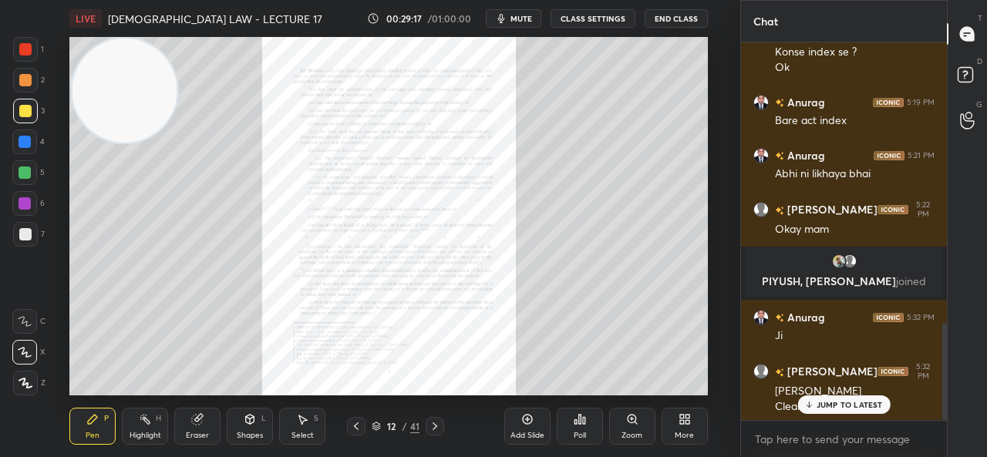
click at [634, 419] on icon at bounding box center [632, 419] width 8 height 8
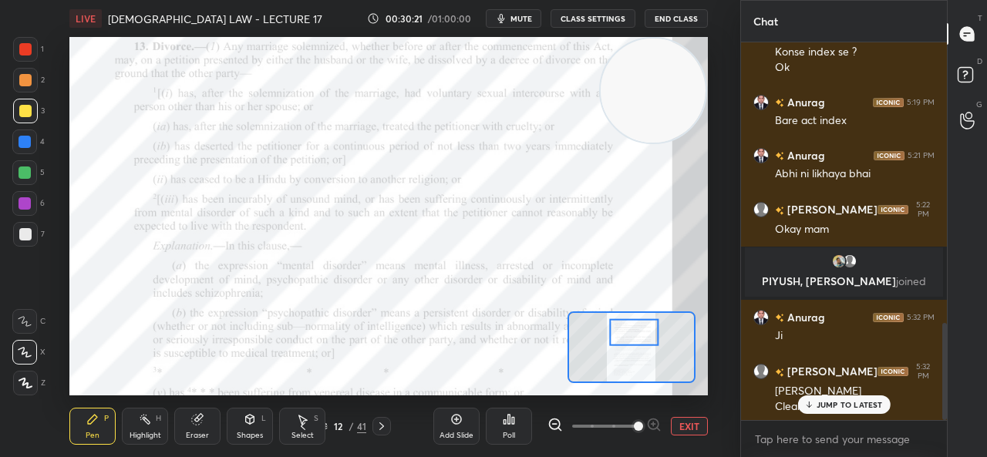
scroll to position [1152, 0]
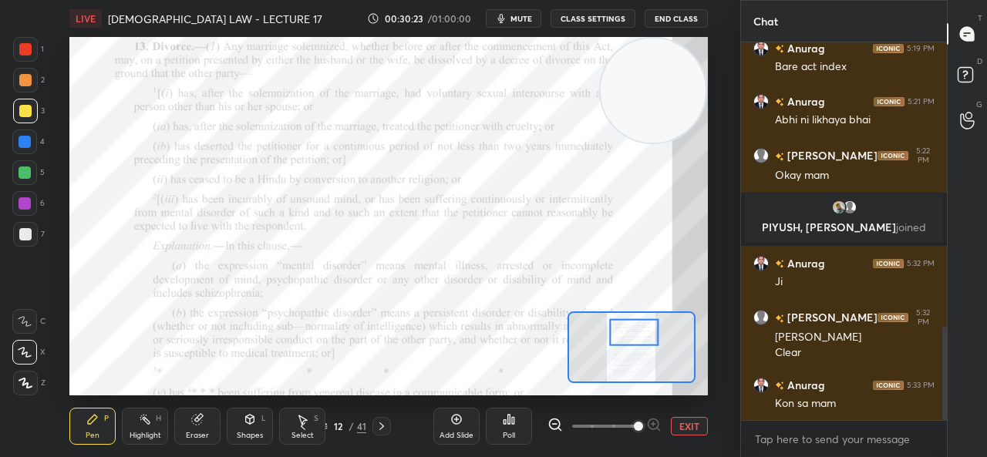
click at [25, 175] on div at bounding box center [25, 173] width 12 height 12
click at [196, 433] on div "Eraser" at bounding box center [197, 436] width 23 height 8
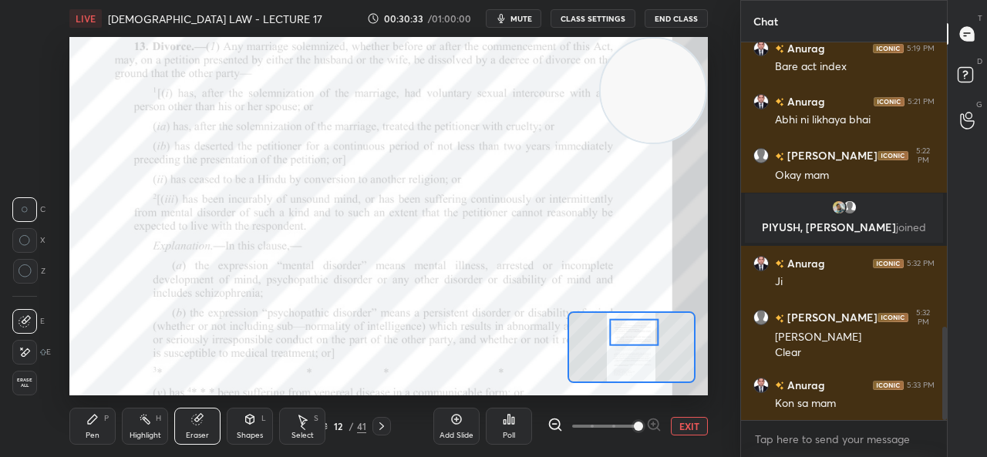
click at [97, 422] on icon at bounding box center [92, 419] width 12 height 12
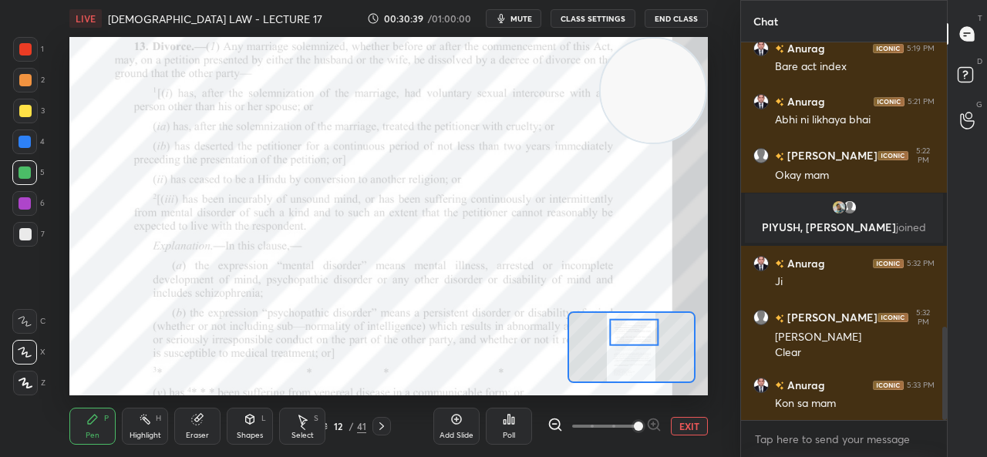
scroll to position [1205, 0]
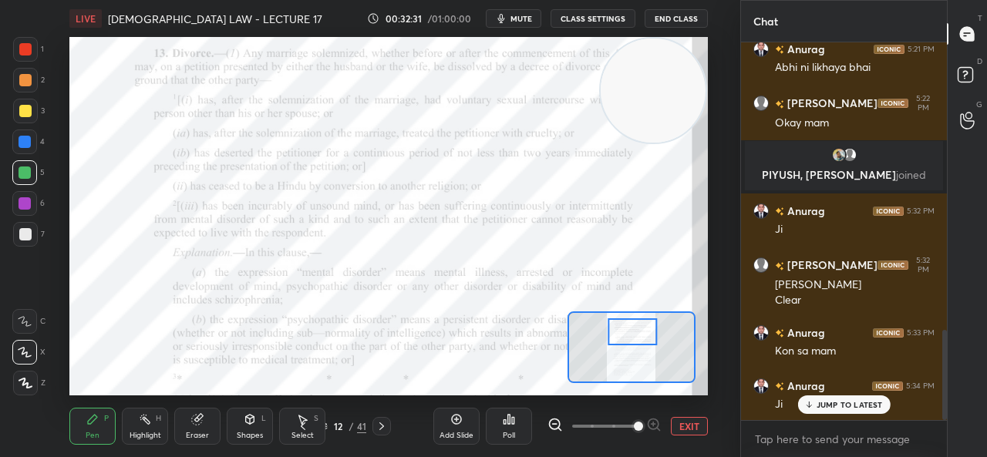
click at [455, 415] on icon at bounding box center [456, 420] width 10 height 10
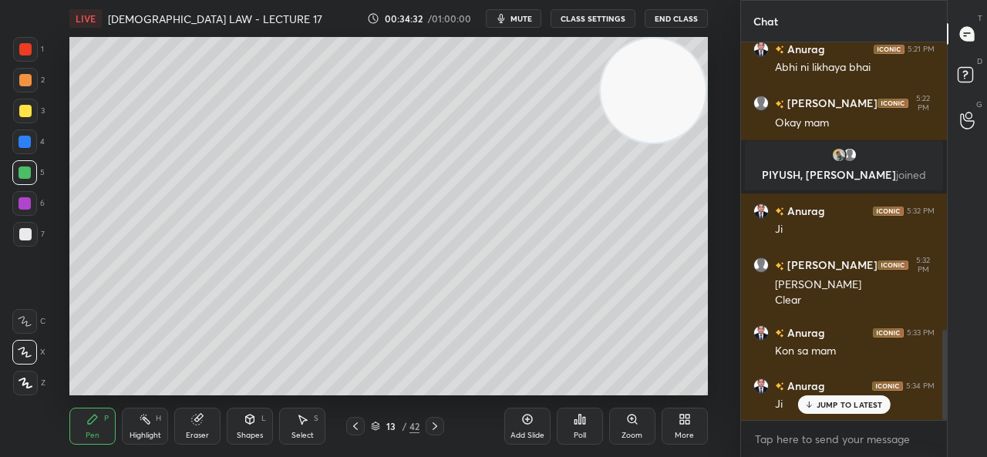
click at [510, 410] on div "Add Slide" at bounding box center [527, 426] width 46 height 37
click at [25, 119] on div at bounding box center [25, 111] width 25 height 25
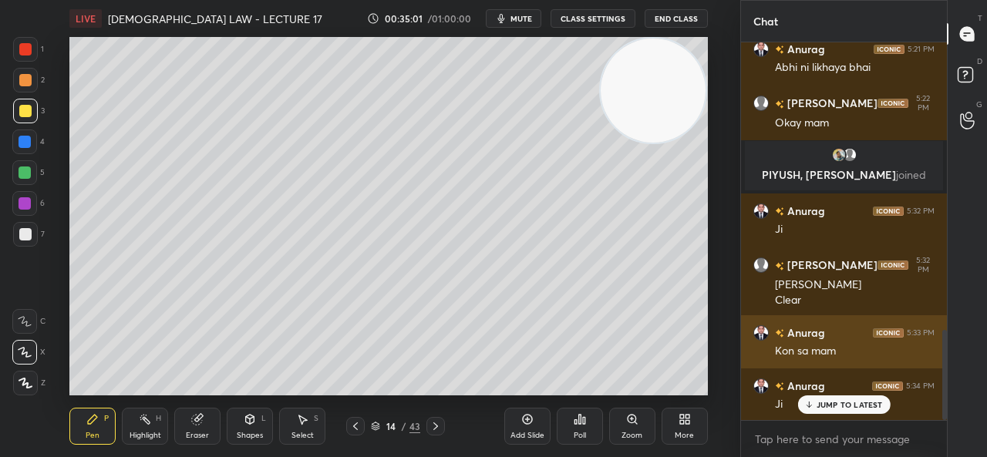
click at [818, 403] on p "JUMP TO LATEST" at bounding box center [850, 404] width 66 height 9
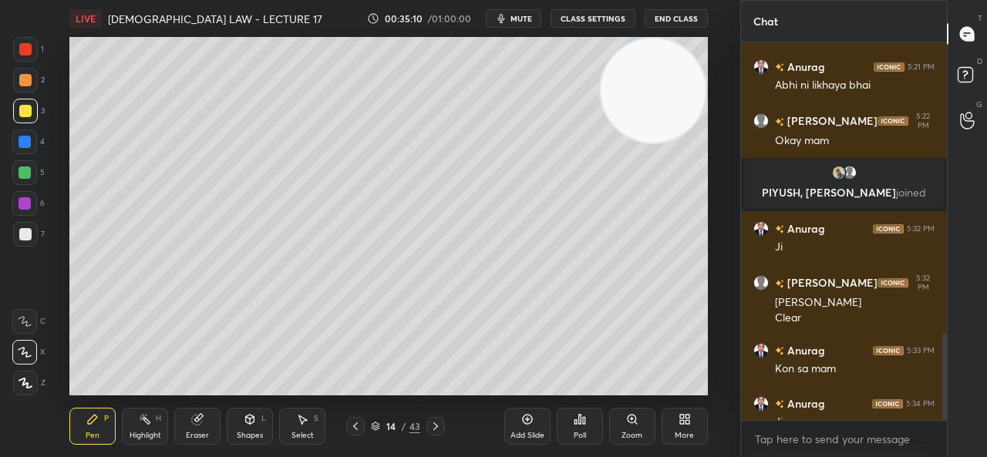
scroll to position [1264, 0]
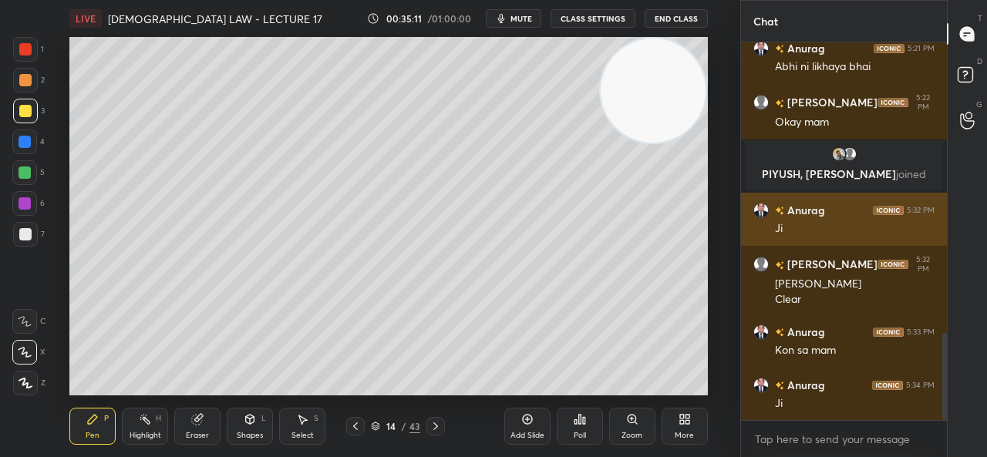
click at [801, 237] on div "Ji" at bounding box center [855, 228] width 160 height 15
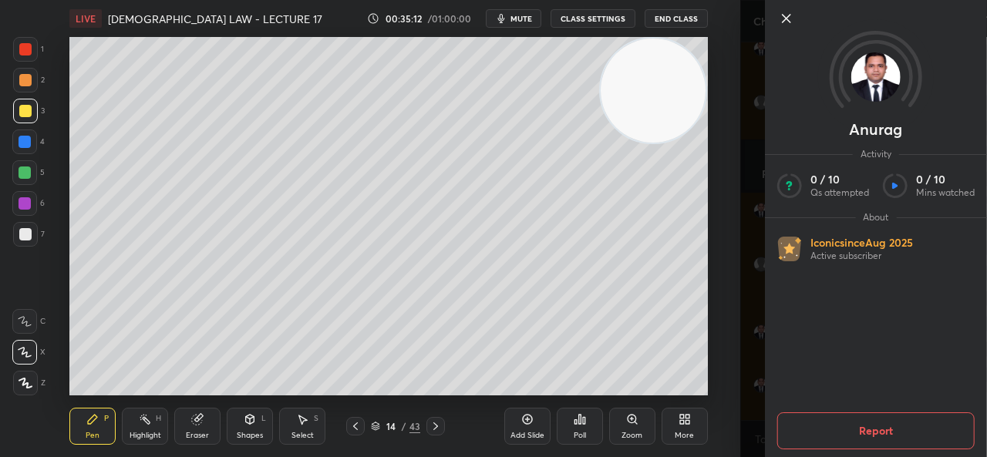
click at [788, 30] on div at bounding box center [876, 44] width 222 height 89
click at [796, 19] on div at bounding box center [889, 18] width 222 height 19
click at [785, 24] on icon at bounding box center [787, 18] width 19 height 19
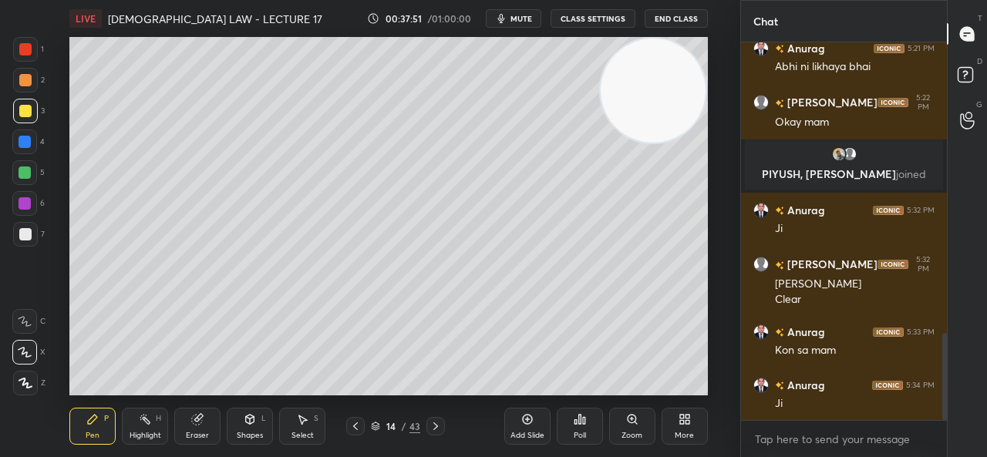
click at [525, 419] on icon at bounding box center [527, 419] width 12 height 12
click at [357, 420] on icon at bounding box center [355, 426] width 12 height 12
click at [303, 430] on div "Select S" at bounding box center [302, 426] width 46 height 37
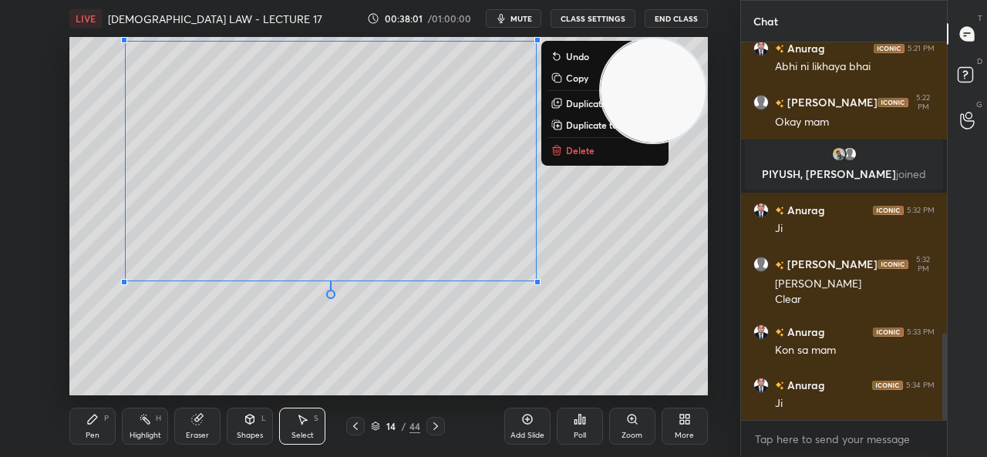
click at [283, 326] on div "0 ° Undo Copy Duplicate Duplicate to new slide Delete" at bounding box center [388, 216] width 638 height 359
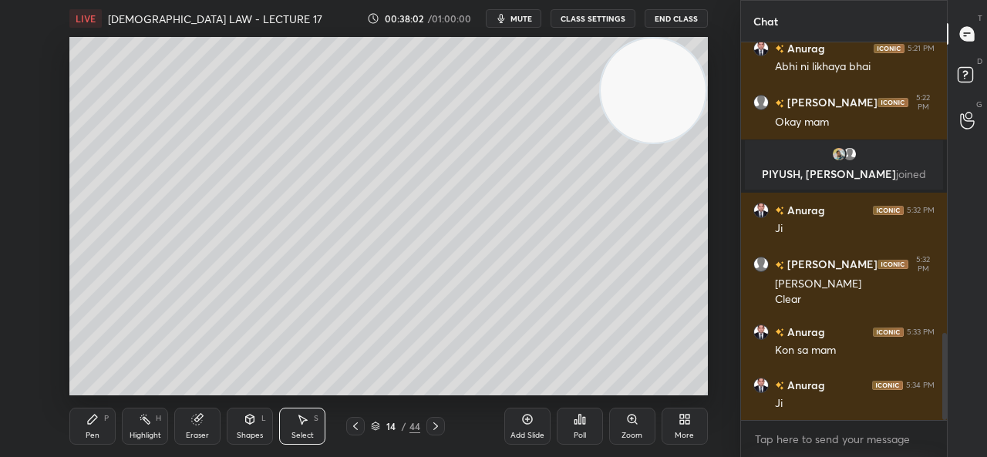
click at [80, 427] on div "Pen P" at bounding box center [92, 426] width 46 height 37
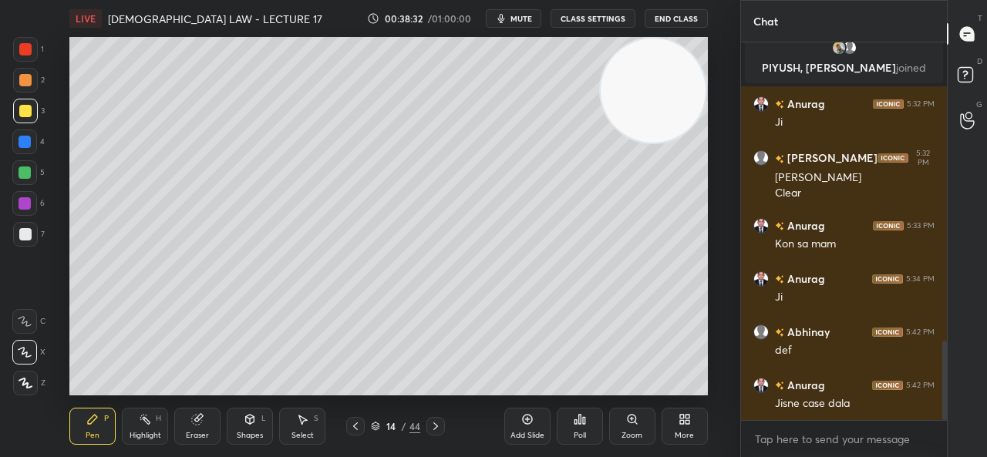
scroll to position [1422, 0]
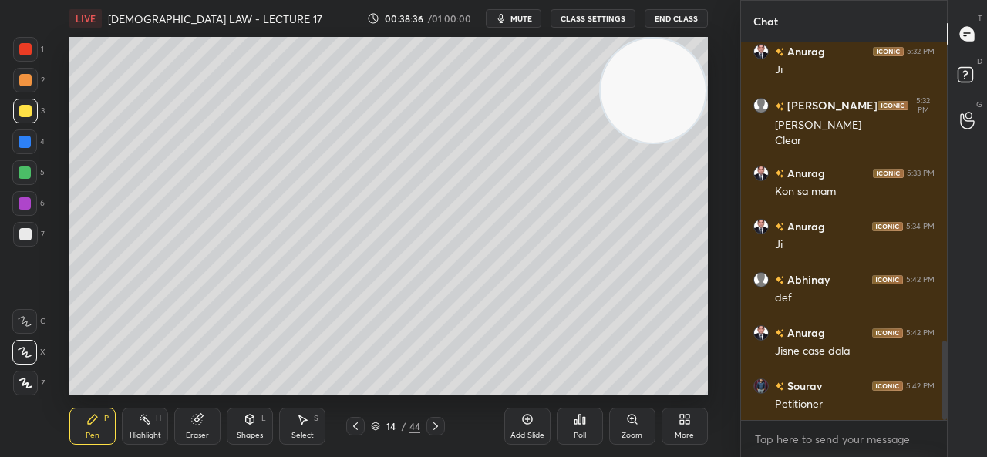
click at [202, 430] on div "Eraser" at bounding box center [197, 426] width 46 height 37
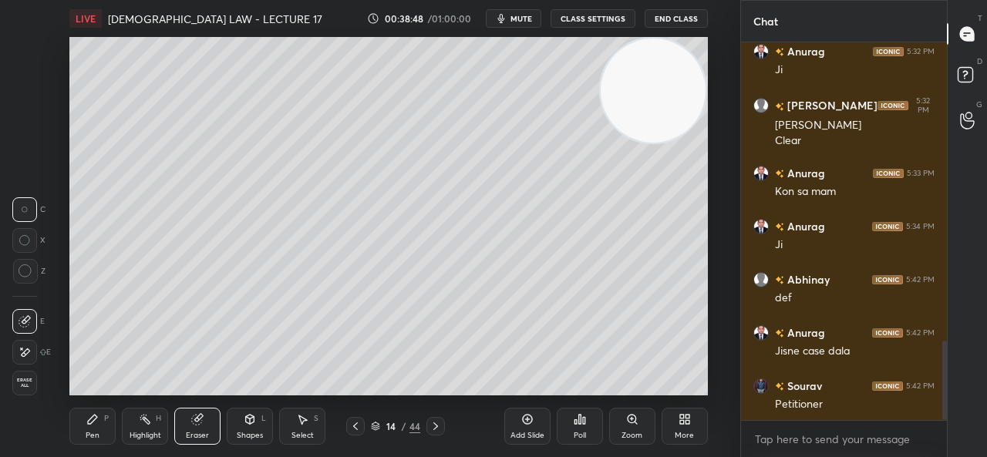
click at [108, 430] on div "Pen P" at bounding box center [92, 426] width 46 height 37
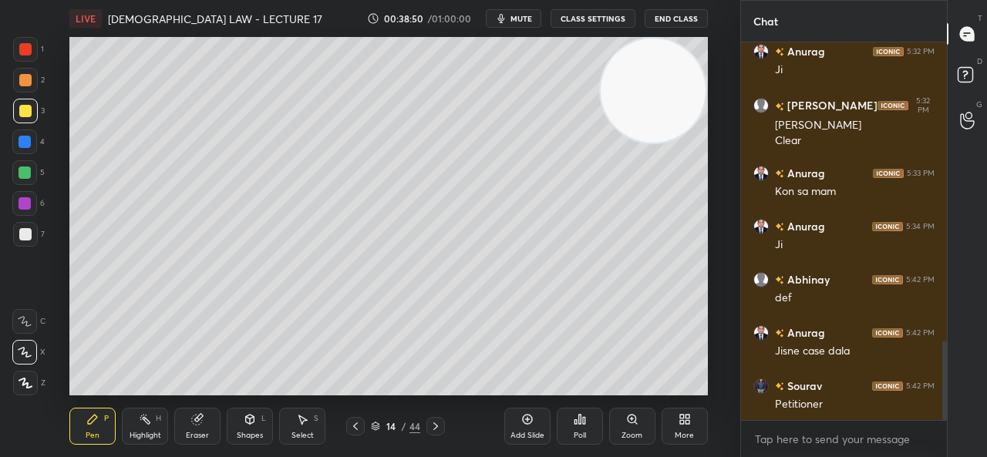
scroll to position [1476, 0]
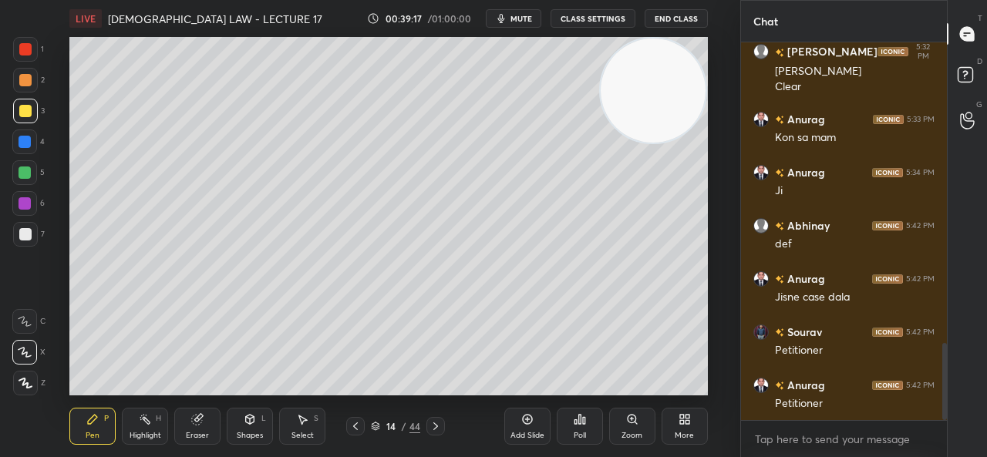
click at [538, 417] on div "Add Slide" at bounding box center [527, 426] width 46 height 37
click at [31, 174] on div at bounding box center [24, 172] width 25 height 25
click at [25, 144] on div at bounding box center [25, 142] width 12 height 12
click at [32, 113] on div at bounding box center [25, 111] width 25 height 25
click at [22, 175] on div at bounding box center [25, 173] width 12 height 12
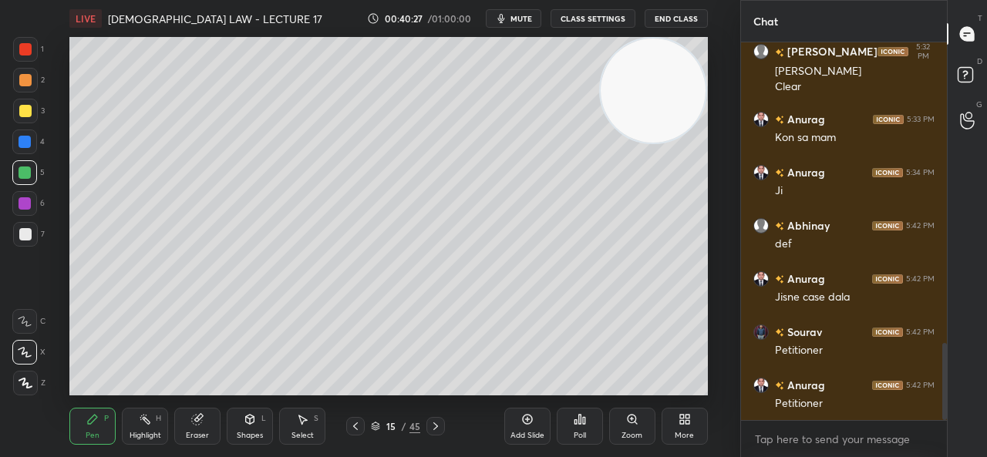
click at [28, 147] on div at bounding box center [25, 142] width 12 height 12
click at [25, 172] on div at bounding box center [25, 173] width 12 height 12
click at [191, 419] on icon at bounding box center [197, 419] width 12 height 12
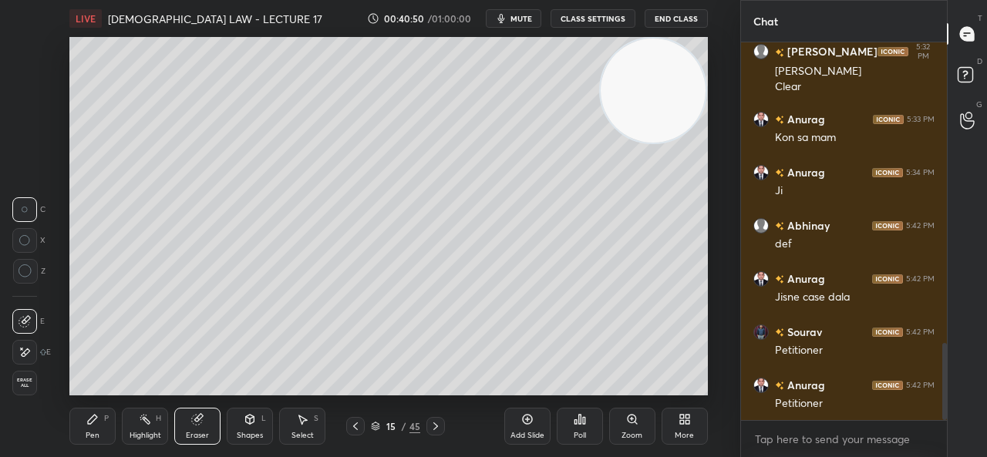
click at [74, 422] on div "Pen P" at bounding box center [92, 426] width 46 height 37
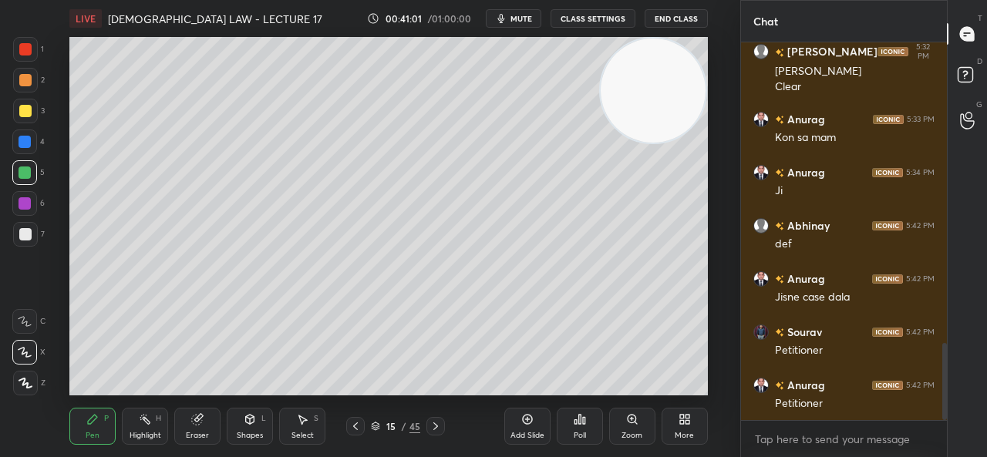
click at [26, 143] on div at bounding box center [25, 142] width 12 height 12
click at [25, 174] on div at bounding box center [25, 173] width 12 height 12
click at [29, 147] on div at bounding box center [25, 142] width 12 height 12
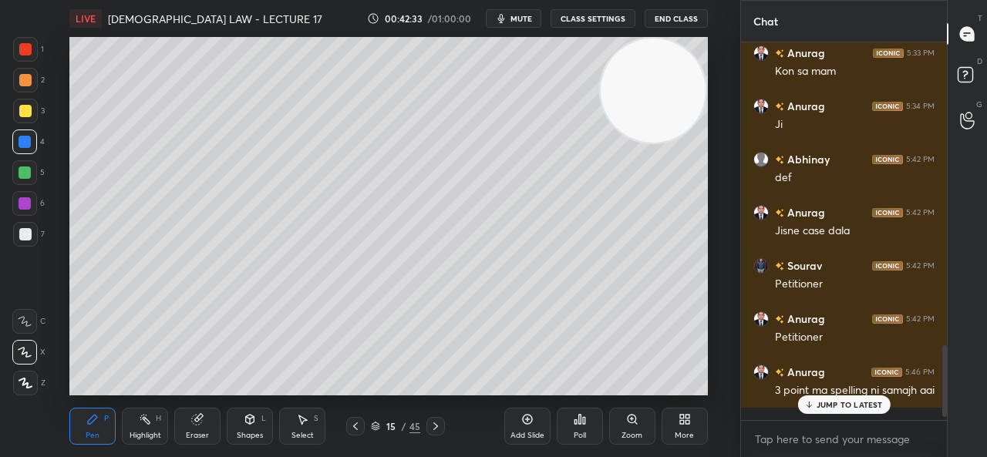
scroll to position [1543, 0]
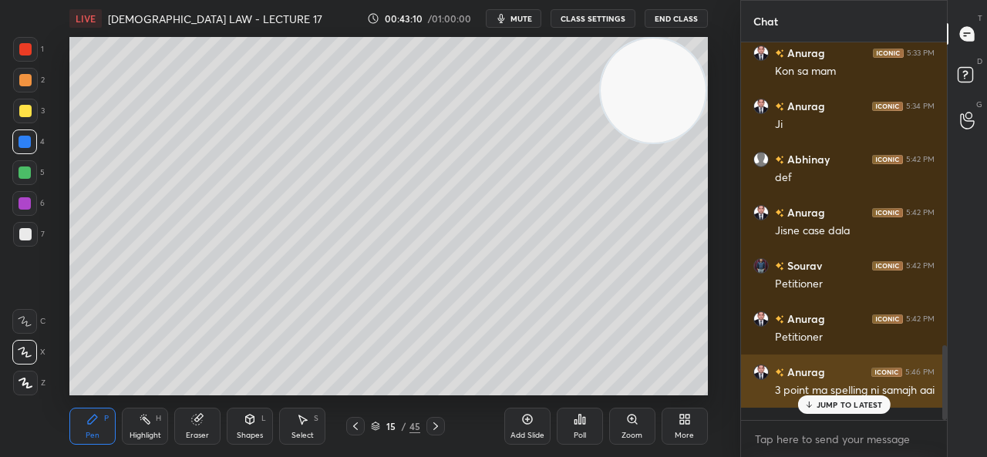
click at [825, 400] on p "JUMP TO LATEST" at bounding box center [850, 404] width 66 height 9
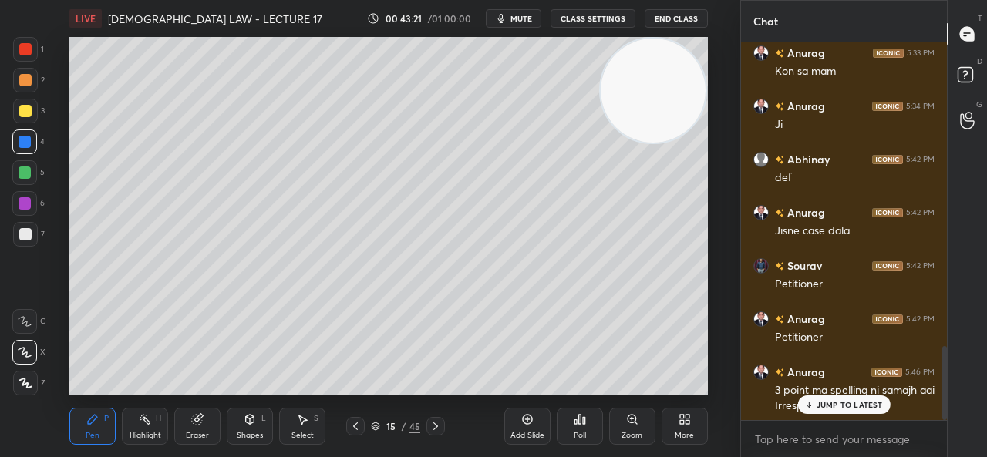
scroll to position [1558, 0]
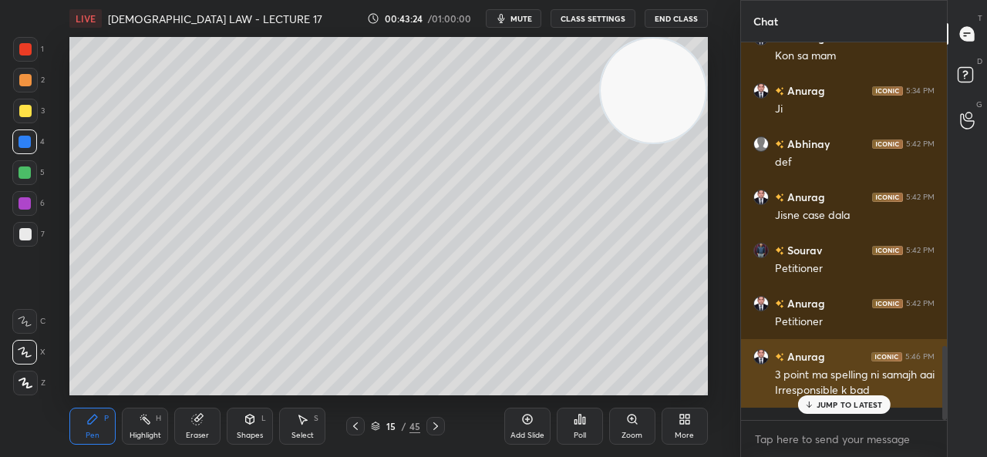
click at [816, 403] on div "JUMP TO LATEST" at bounding box center [844, 405] width 93 height 19
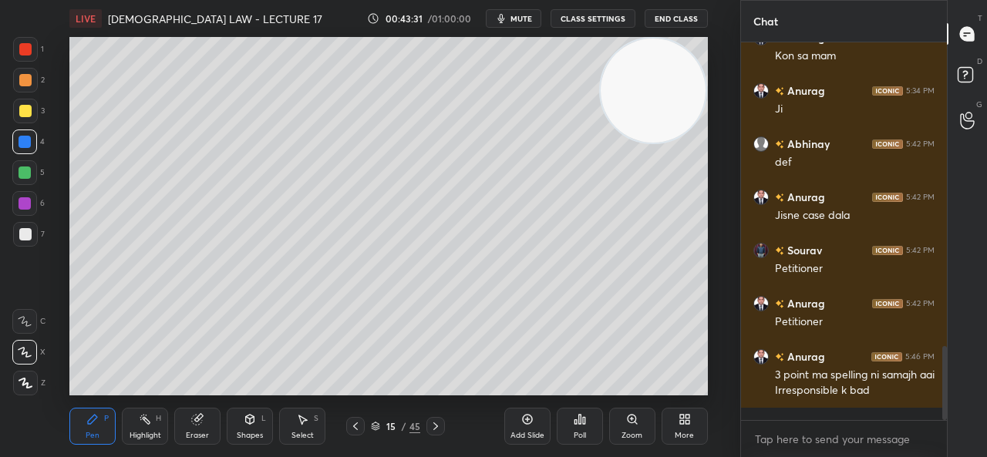
click at [512, 15] on button "mute" at bounding box center [514, 18] width 56 height 19
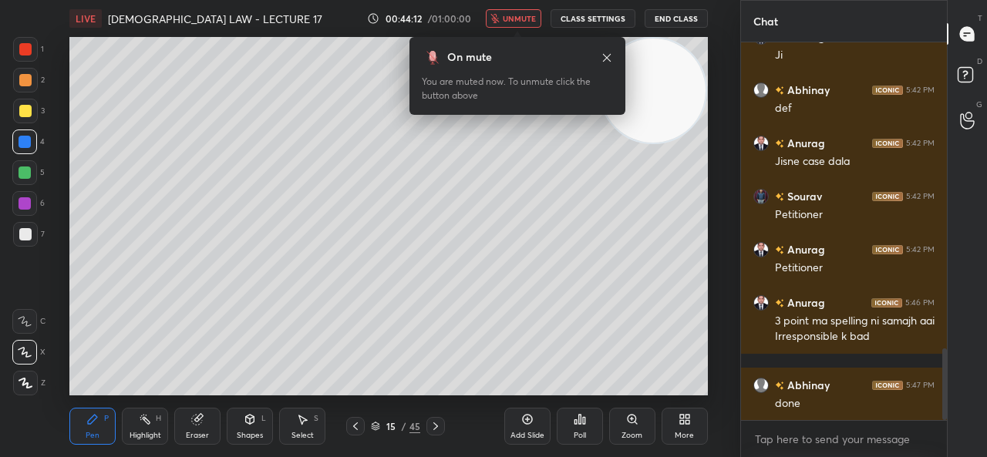
click at [508, 14] on span "unmute" at bounding box center [519, 18] width 33 height 11
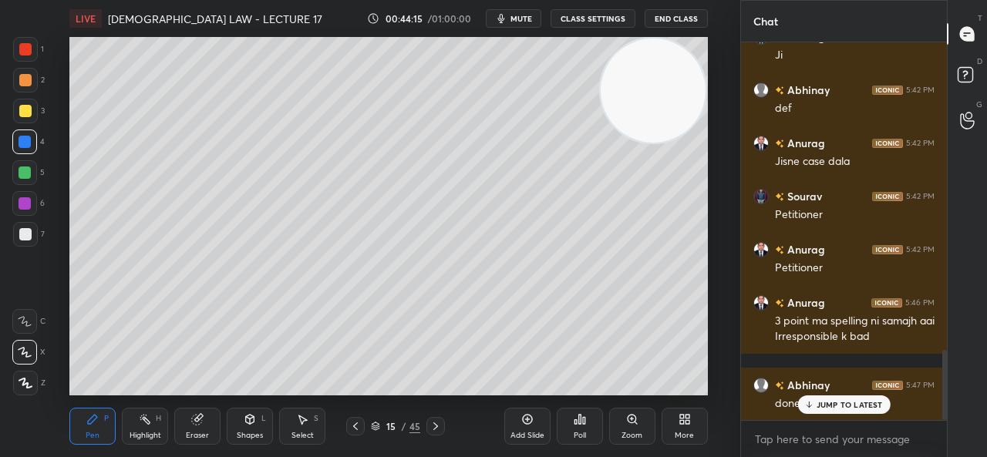
scroll to position [1665, 0]
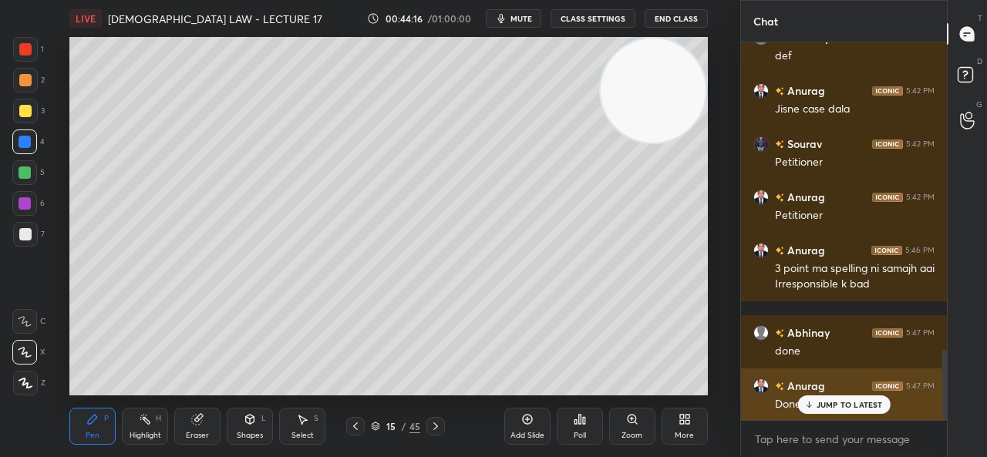
click at [838, 402] on p "JUMP TO LATEST" at bounding box center [850, 404] width 66 height 9
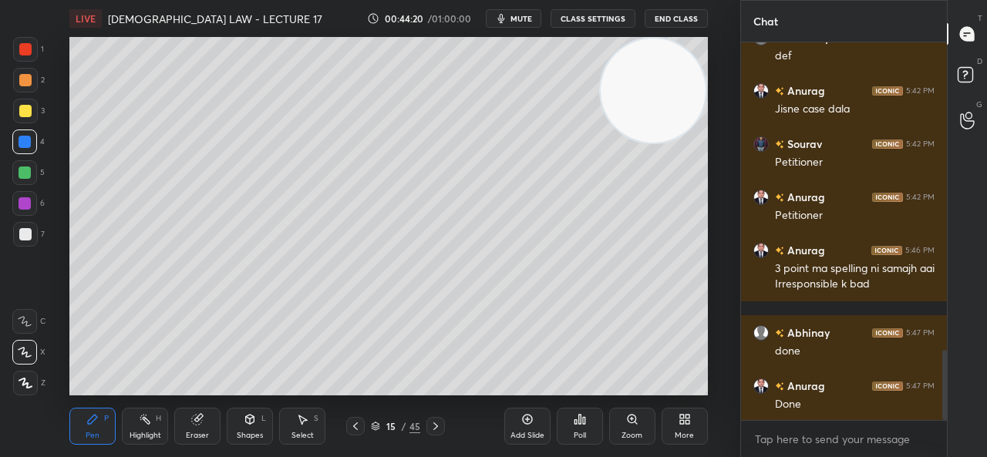
click at [515, 423] on div "Add Slide" at bounding box center [527, 426] width 46 height 37
click at [25, 123] on div at bounding box center [25, 111] width 25 height 25
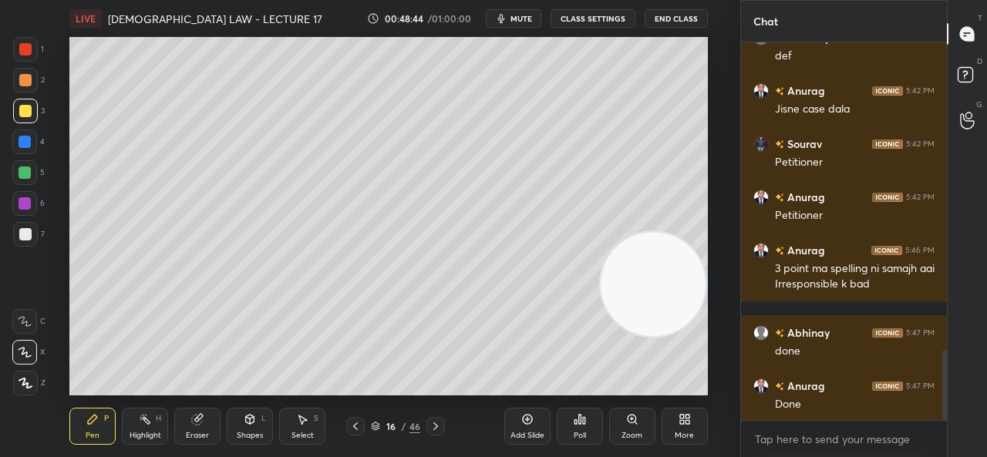
scroll to position [1733, 0]
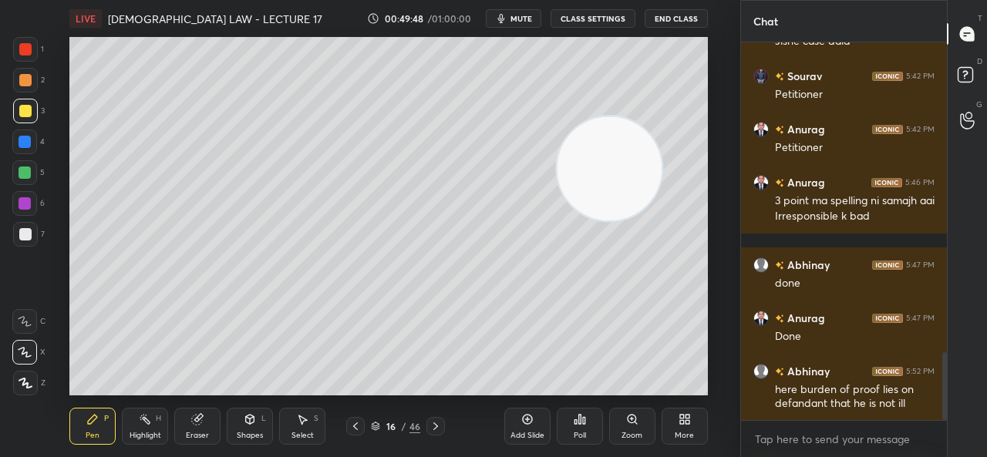
click at [525, 419] on icon at bounding box center [527, 419] width 12 height 12
click at [359, 429] on icon at bounding box center [355, 426] width 12 height 12
click at [359, 427] on icon at bounding box center [355, 426] width 12 height 12
click at [358, 430] on icon at bounding box center [355, 426] width 12 height 12
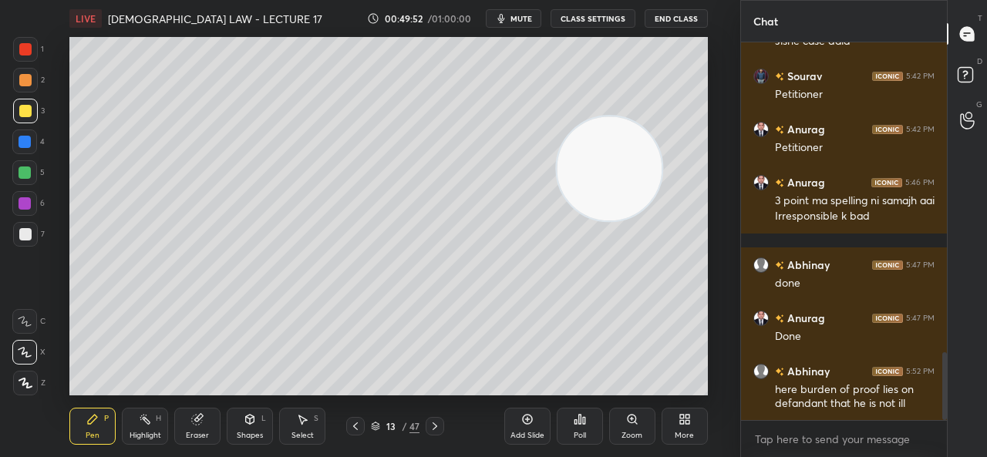
click at [359, 431] on icon at bounding box center [355, 426] width 12 height 12
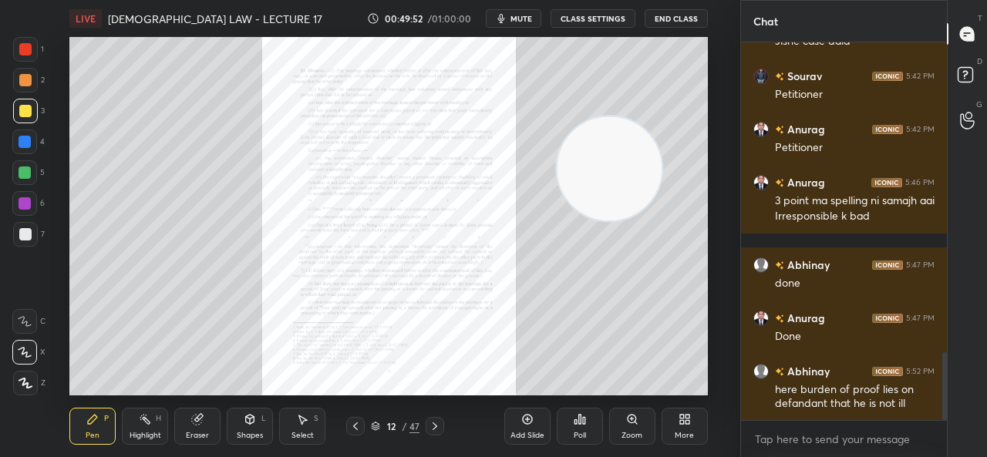
click at [357, 433] on icon at bounding box center [355, 426] width 12 height 12
click at [435, 425] on icon at bounding box center [435, 426] width 12 height 12
click at [617, 420] on div "Zoom" at bounding box center [632, 426] width 46 height 37
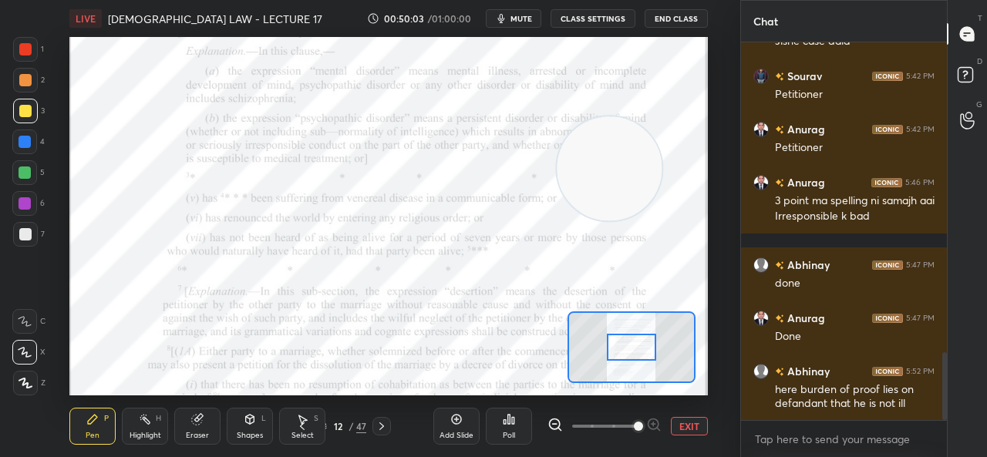
click at [378, 423] on icon at bounding box center [382, 426] width 12 height 12
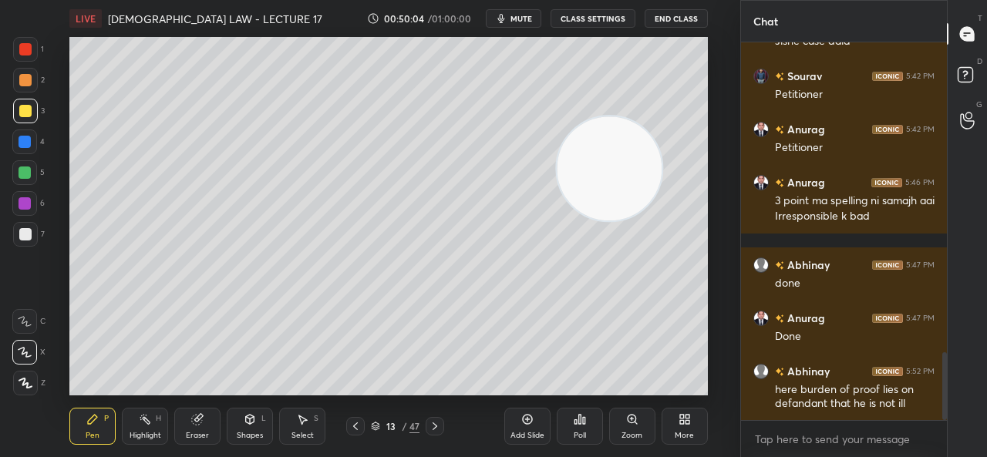
click at [444, 421] on div at bounding box center [435, 426] width 19 height 19
click at [441, 423] on icon at bounding box center [435, 426] width 12 height 12
click at [440, 423] on icon at bounding box center [435, 426] width 12 height 12
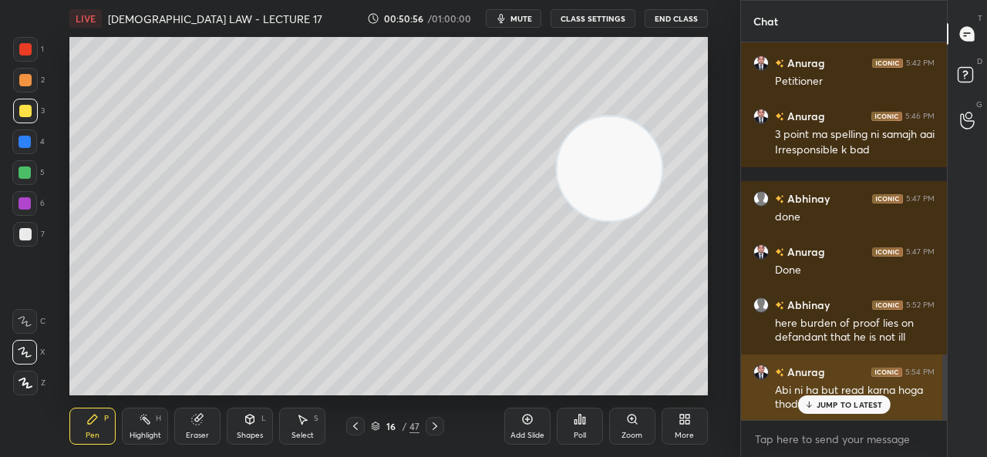
click at [839, 405] on p "JUMP TO LATEST" at bounding box center [850, 404] width 66 height 9
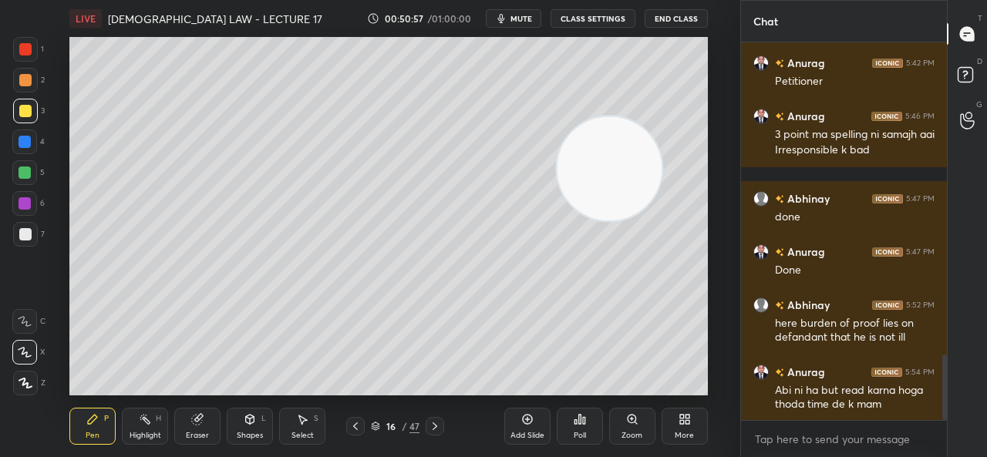
click at [356, 429] on icon at bounding box center [355, 427] width 5 height 8
click at [361, 427] on icon at bounding box center [355, 426] width 12 height 12
click at [363, 430] on div at bounding box center [355, 426] width 19 height 19
click at [361, 432] on icon at bounding box center [355, 426] width 12 height 12
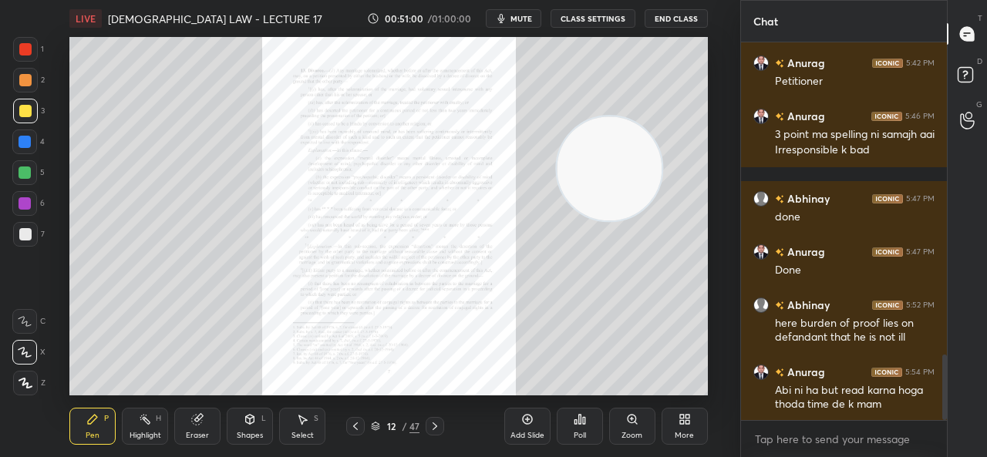
click at [637, 420] on icon at bounding box center [632, 419] width 12 height 12
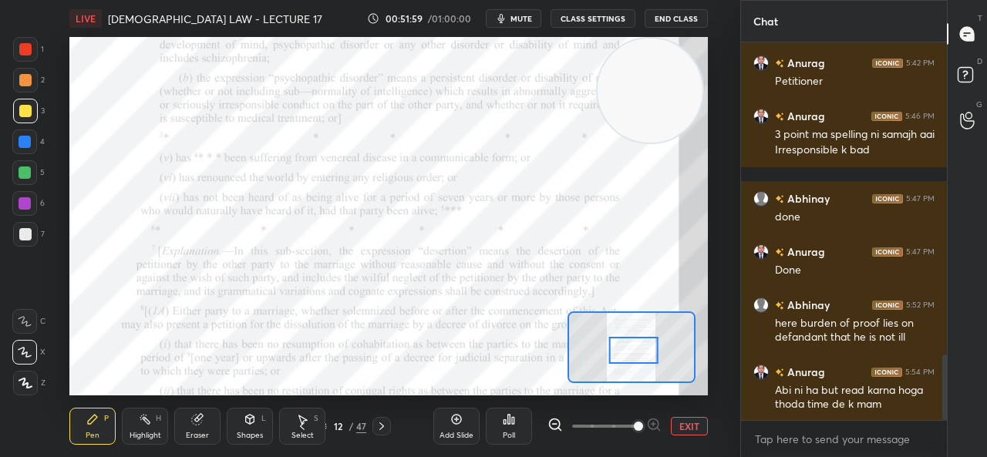
click at [375, 420] on div at bounding box center [382, 426] width 19 height 19
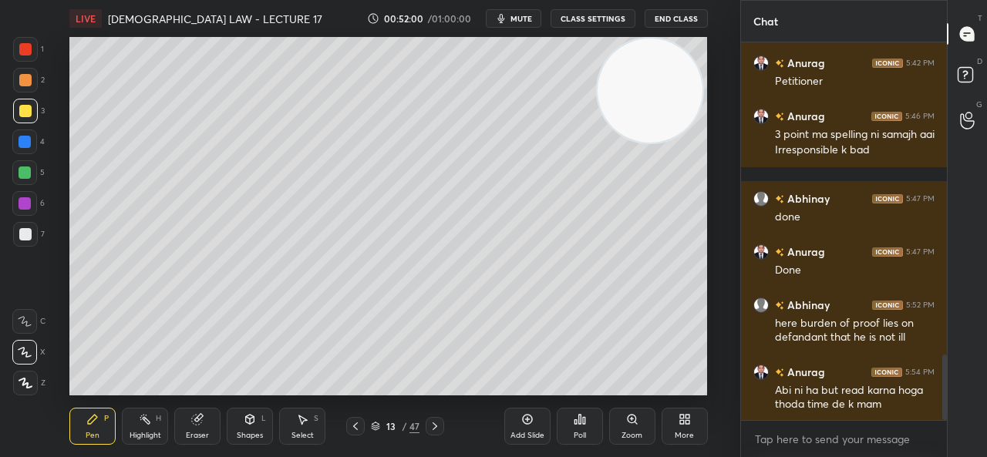
click at [383, 425] on div "13 / 47" at bounding box center [395, 427] width 49 height 14
click at [386, 424] on div "13" at bounding box center [390, 426] width 15 height 9
click at [436, 422] on icon at bounding box center [435, 426] width 12 height 12
click at [437, 423] on icon at bounding box center [435, 426] width 12 height 12
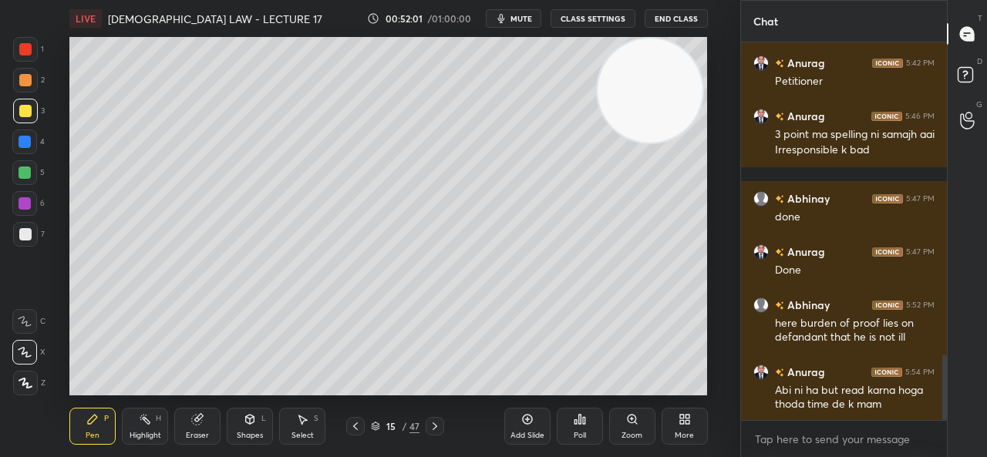
click at [438, 424] on icon at bounding box center [435, 426] width 12 height 12
click at [438, 425] on icon at bounding box center [435, 426] width 12 height 12
click at [526, 419] on icon at bounding box center [527, 419] width 12 height 12
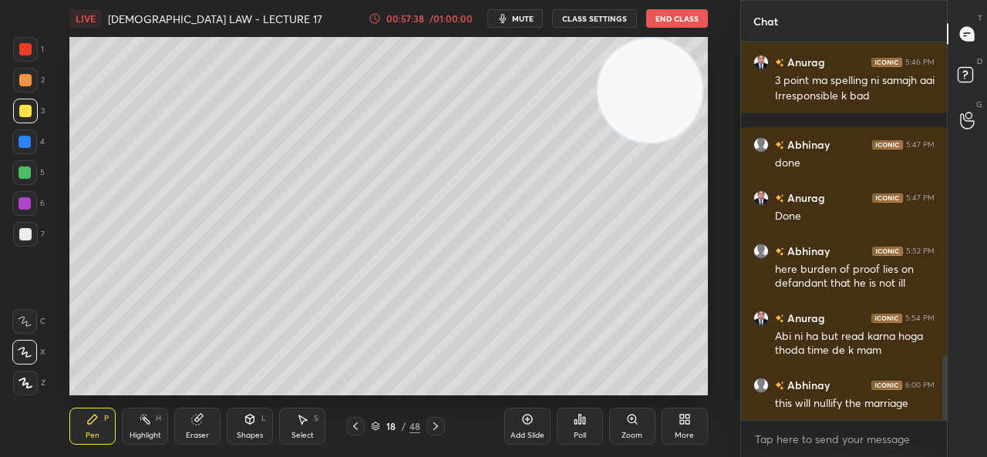
scroll to position [1905, 0]
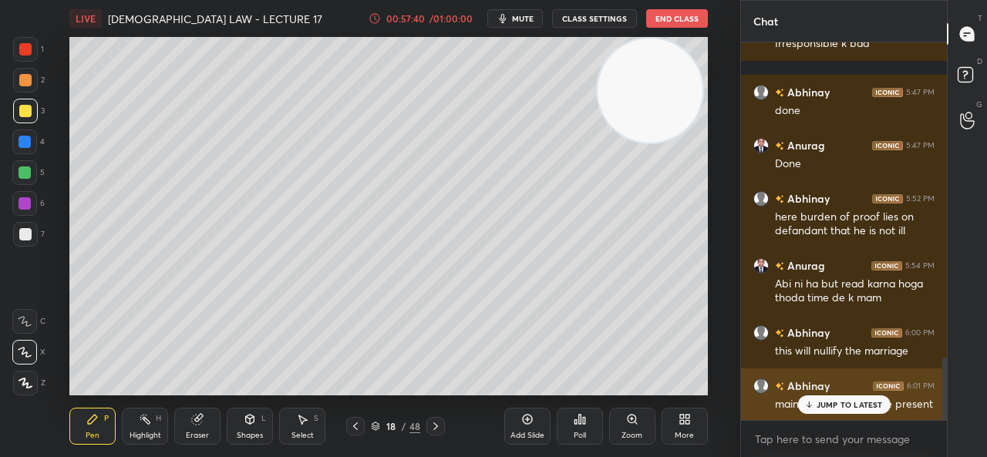
click at [825, 404] on p "JUMP TO LATEST" at bounding box center [850, 404] width 66 height 9
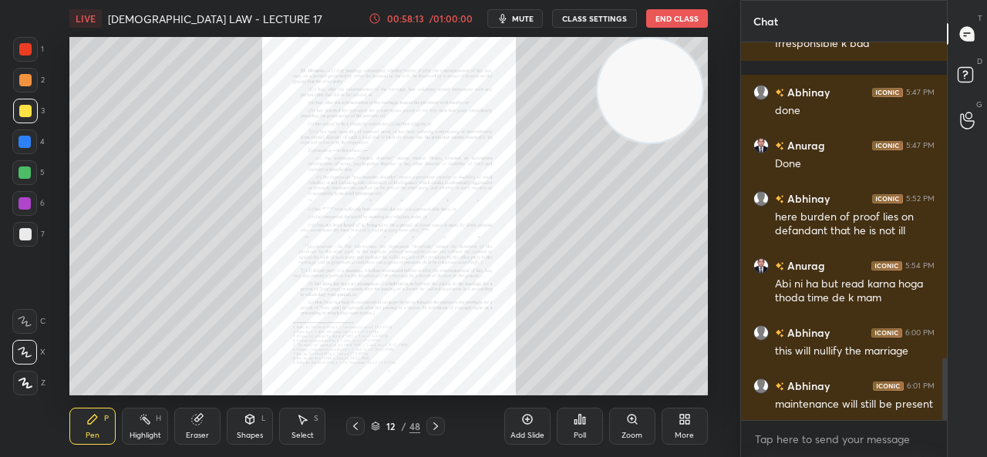
click at [643, 427] on div "Zoom" at bounding box center [632, 426] width 46 height 37
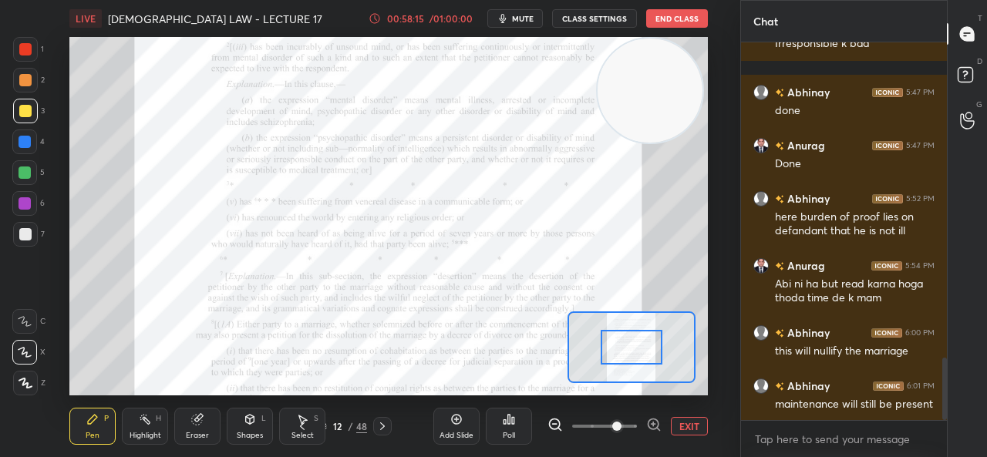
click at [612, 431] on span at bounding box center [616, 426] width 9 height 9
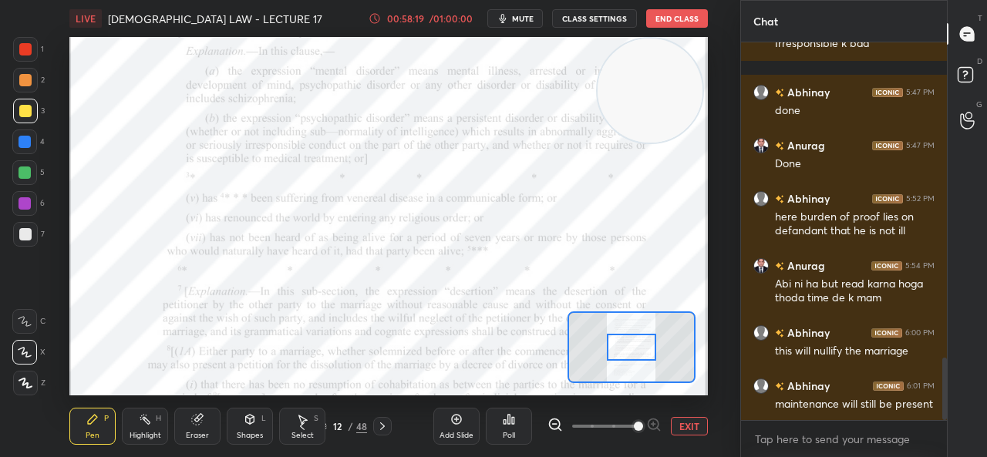
click at [634, 424] on span at bounding box center [638, 426] width 9 height 9
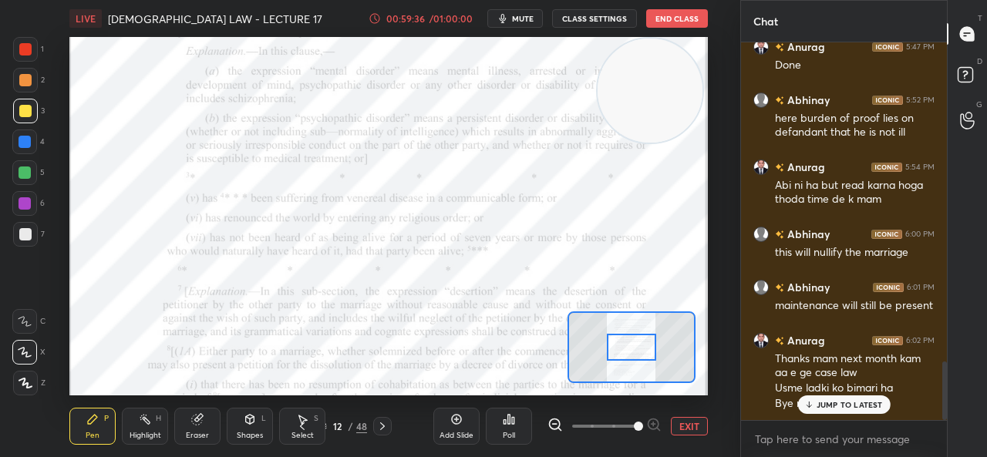
scroll to position [2070, 0]
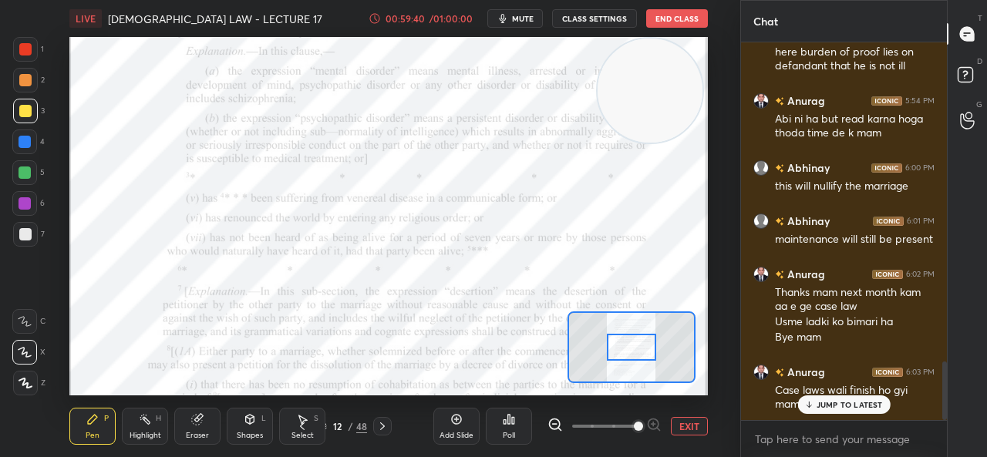
click at [828, 399] on div "JUMP TO LATEST" at bounding box center [844, 405] width 93 height 19
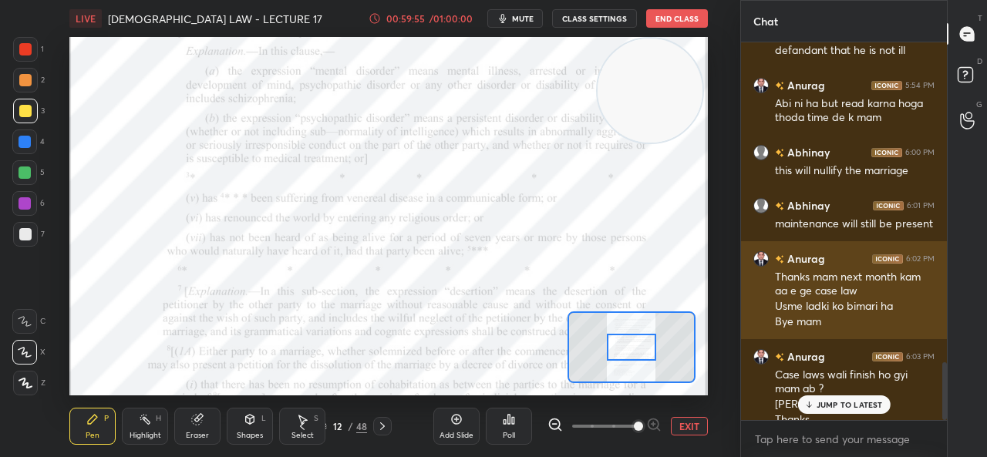
scroll to position [2101, 0]
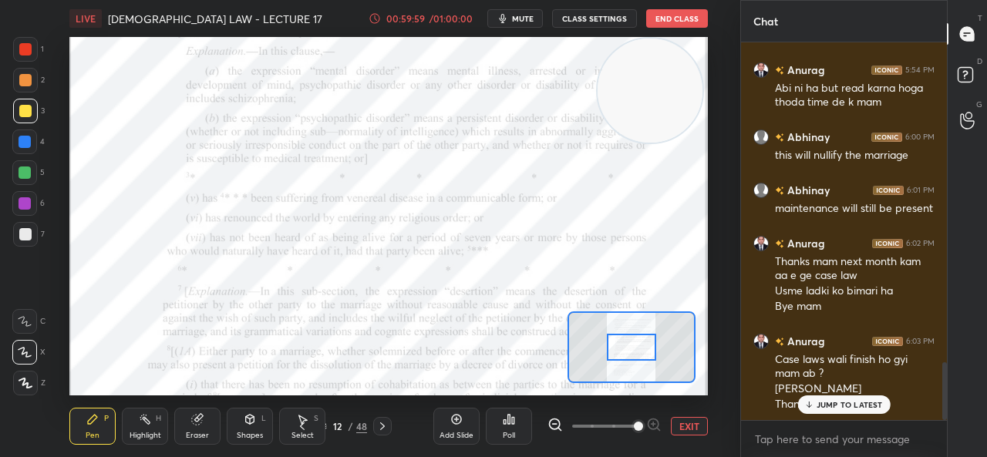
click at [805, 402] on icon at bounding box center [809, 404] width 10 height 9
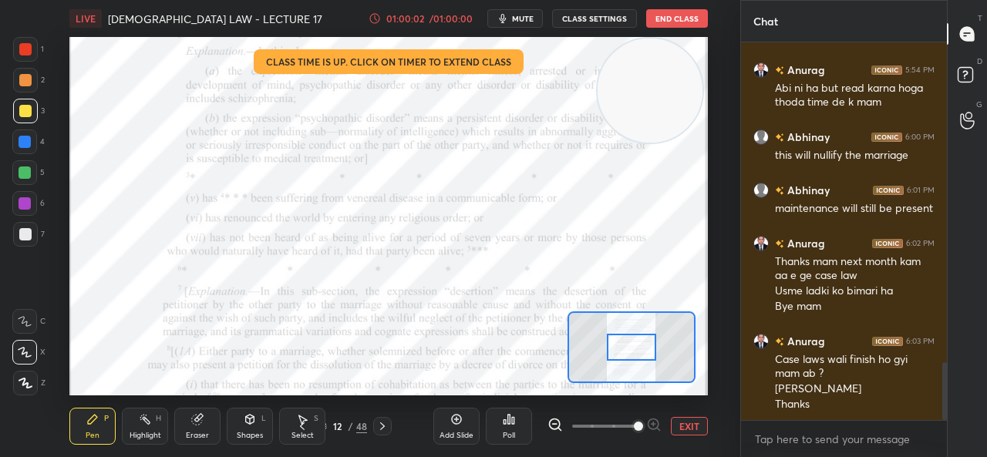
click at [671, 21] on button "End Class" at bounding box center [677, 18] width 62 height 19
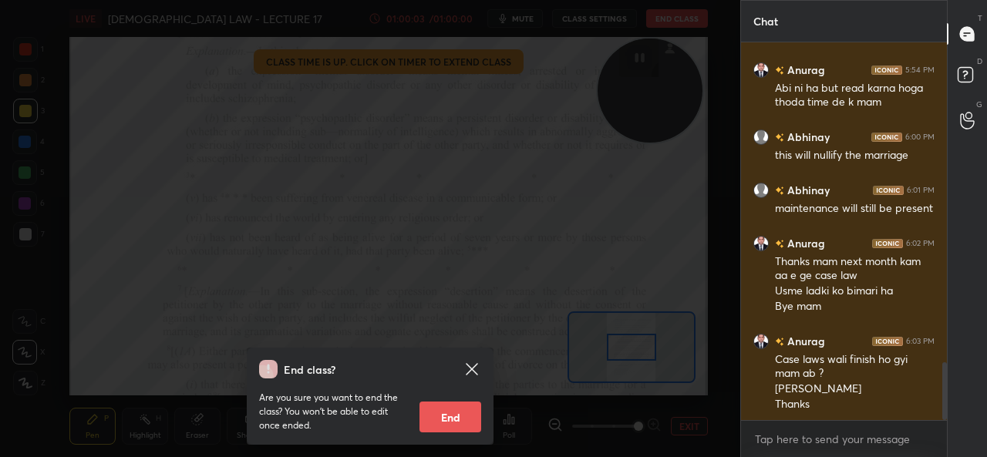
click at [452, 423] on button "End" at bounding box center [451, 417] width 62 height 31
type textarea "x"
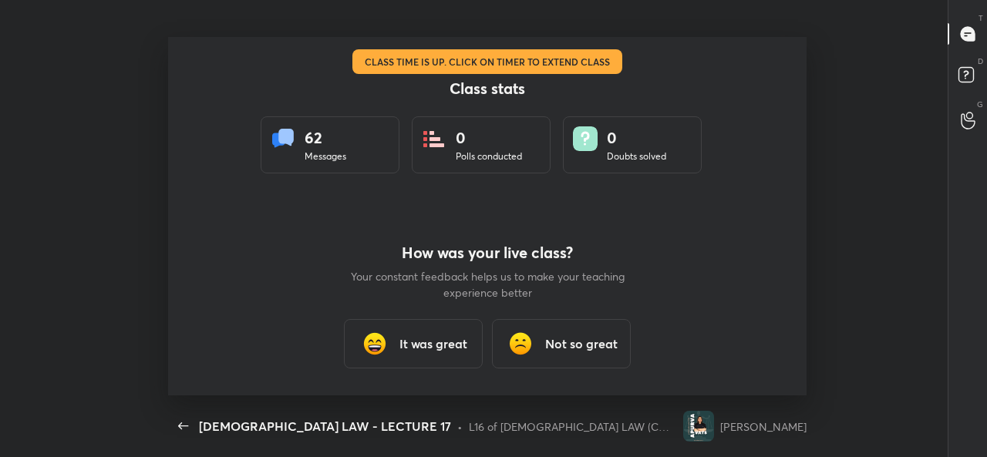
scroll to position [0, 0]
click at [402, 354] on div "It was great" at bounding box center [413, 343] width 139 height 49
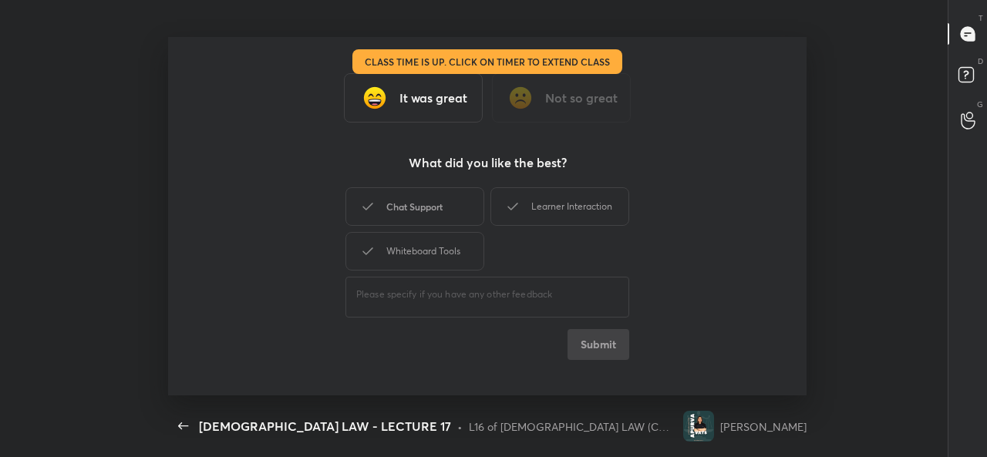
click at [419, 208] on div "Chat Support" at bounding box center [415, 206] width 139 height 39
click at [566, 204] on div "Learner Interaction" at bounding box center [560, 206] width 139 height 39
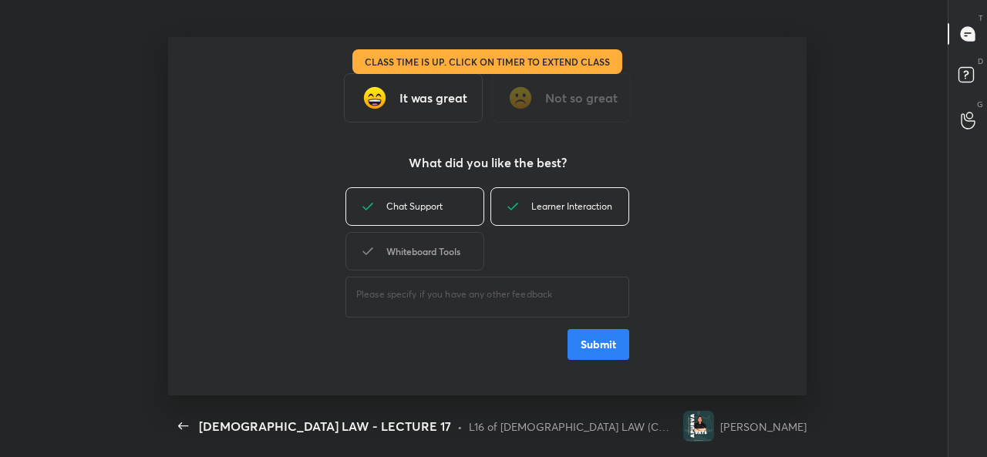
click at [417, 233] on div "Whiteboard Tools" at bounding box center [415, 251] width 139 height 39
click at [592, 350] on button "Submit" at bounding box center [599, 344] width 62 height 31
